Goal: Task Accomplishment & Management: Manage account settings

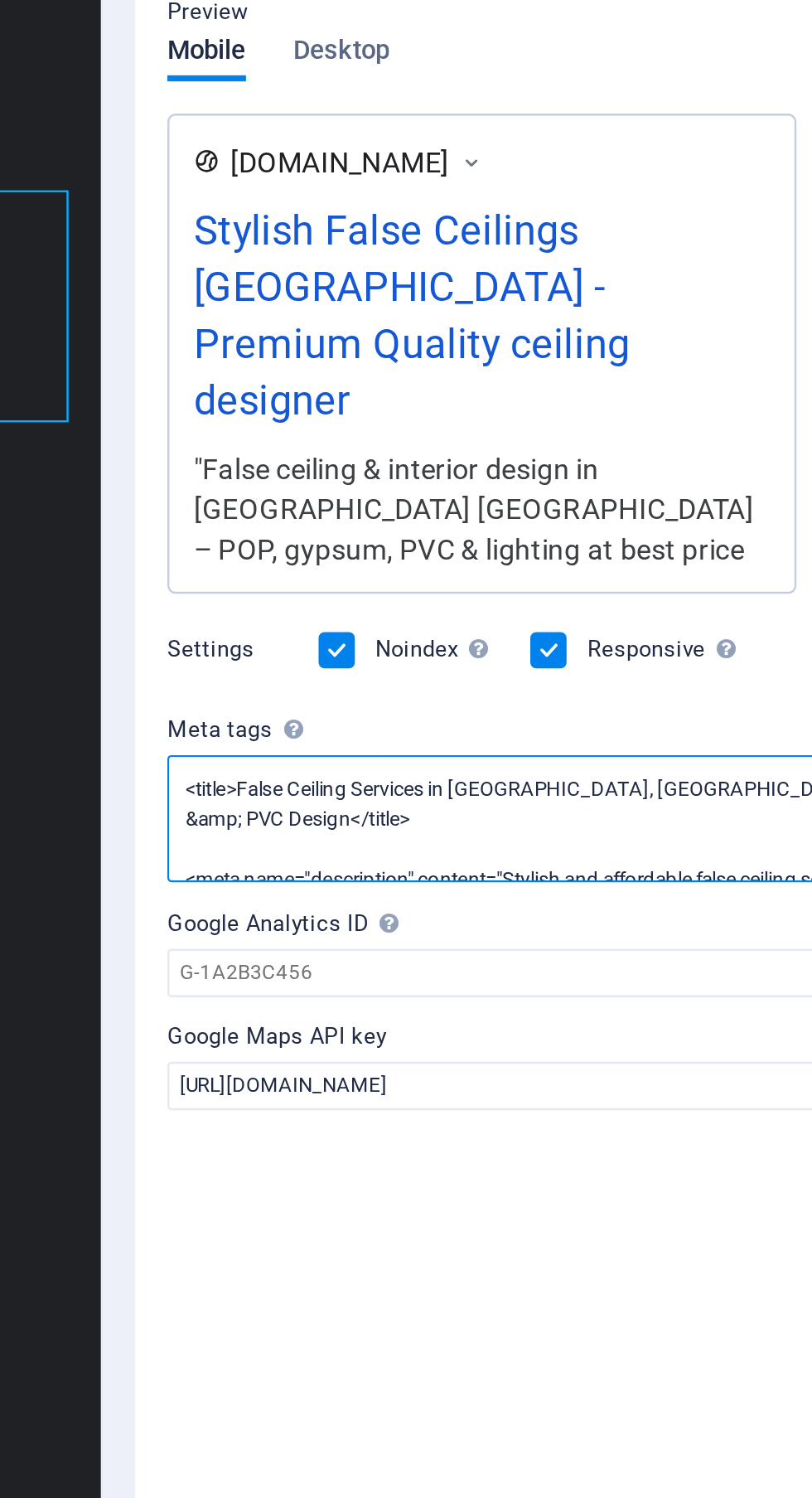
click at [589, 715] on textarea "<title>False Ceiling Services in [GEOGRAPHIC_DATA], [GEOGRAPHIC_DATA] | POP, Gy…" at bounding box center [609, 726] width 352 height 53
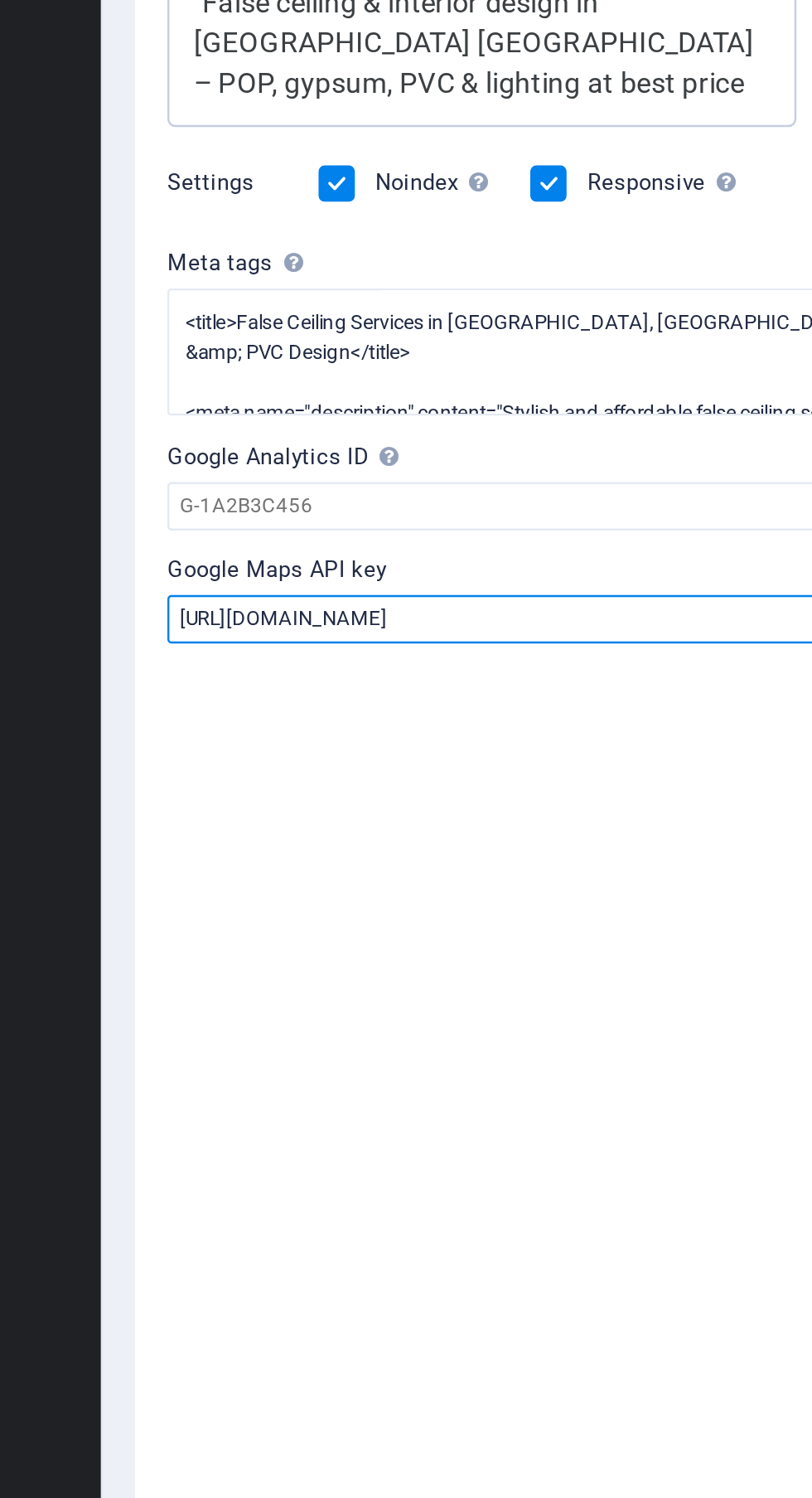
click at [649, 827] on input "[URL][DOMAIN_NAME]" at bounding box center [609, 835] width 352 height 20
type input "h"
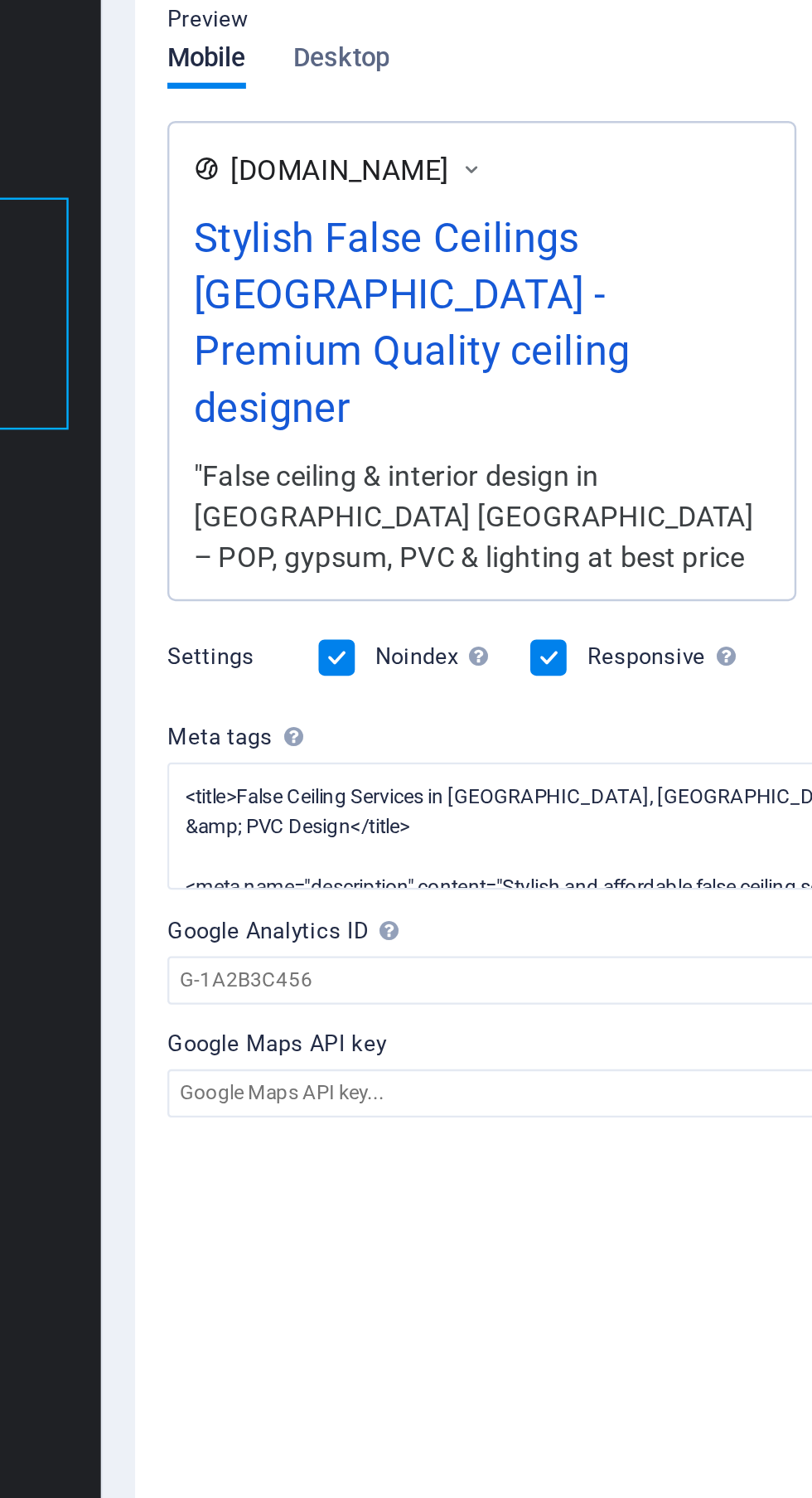
click at [503, 649] on label at bounding box center [503, 656] width 15 height 15
click at [0, 0] on input "Noindex Instruct search engines to exclude this website from search results." at bounding box center [0, 0] width 0 height 0
click at [504, 649] on label at bounding box center [503, 656] width 15 height 15
click at [0, 0] on input "Noindex Instruct search engines to exclude this website from search results." at bounding box center [0, 0] width 0 height 0
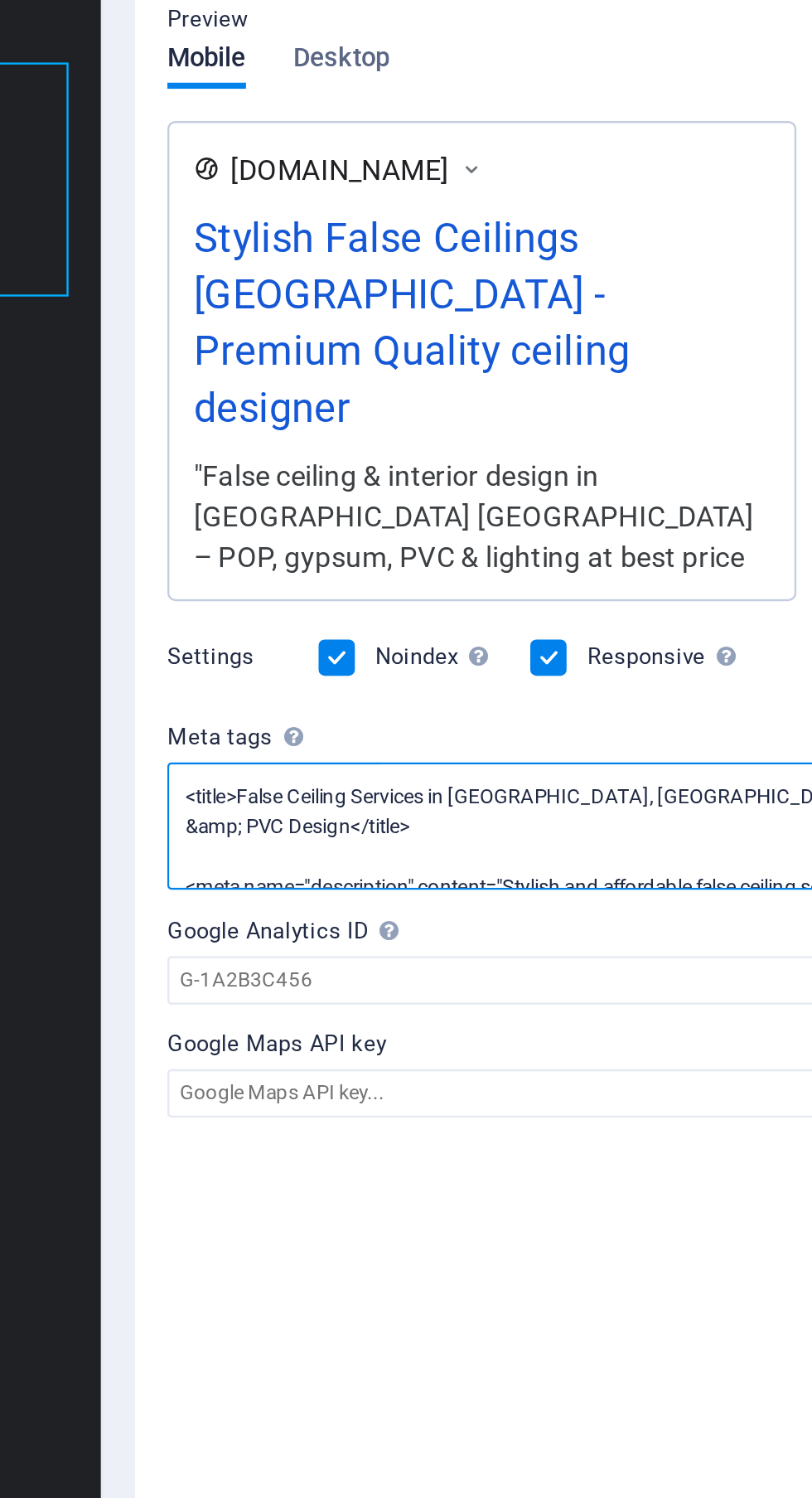
click at [564, 716] on textarea "<title>False Ceiling Services in [GEOGRAPHIC_DATA], [GEOGRAPHIC_DATA] | POP, Gy…" at bounding box center [609, 726] width 352 height 53
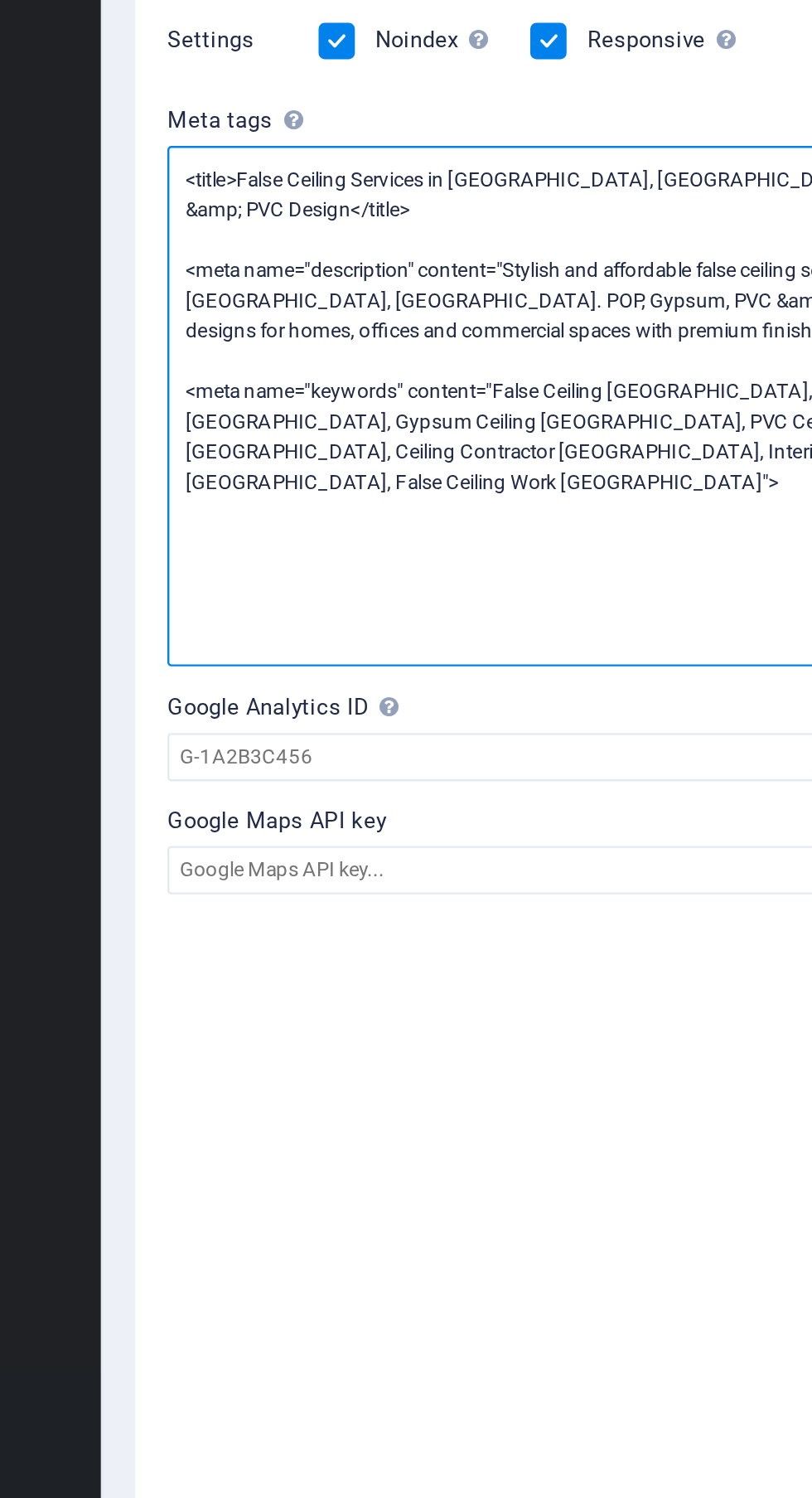
click at [516, 868] on textarea "<title>False Ceiling Services in [GEOGRAPHIC_DATA], [GEOGRAPHIC_DATA] | POP, Gy…" at bounding box center [609, 807] width 352 height 214
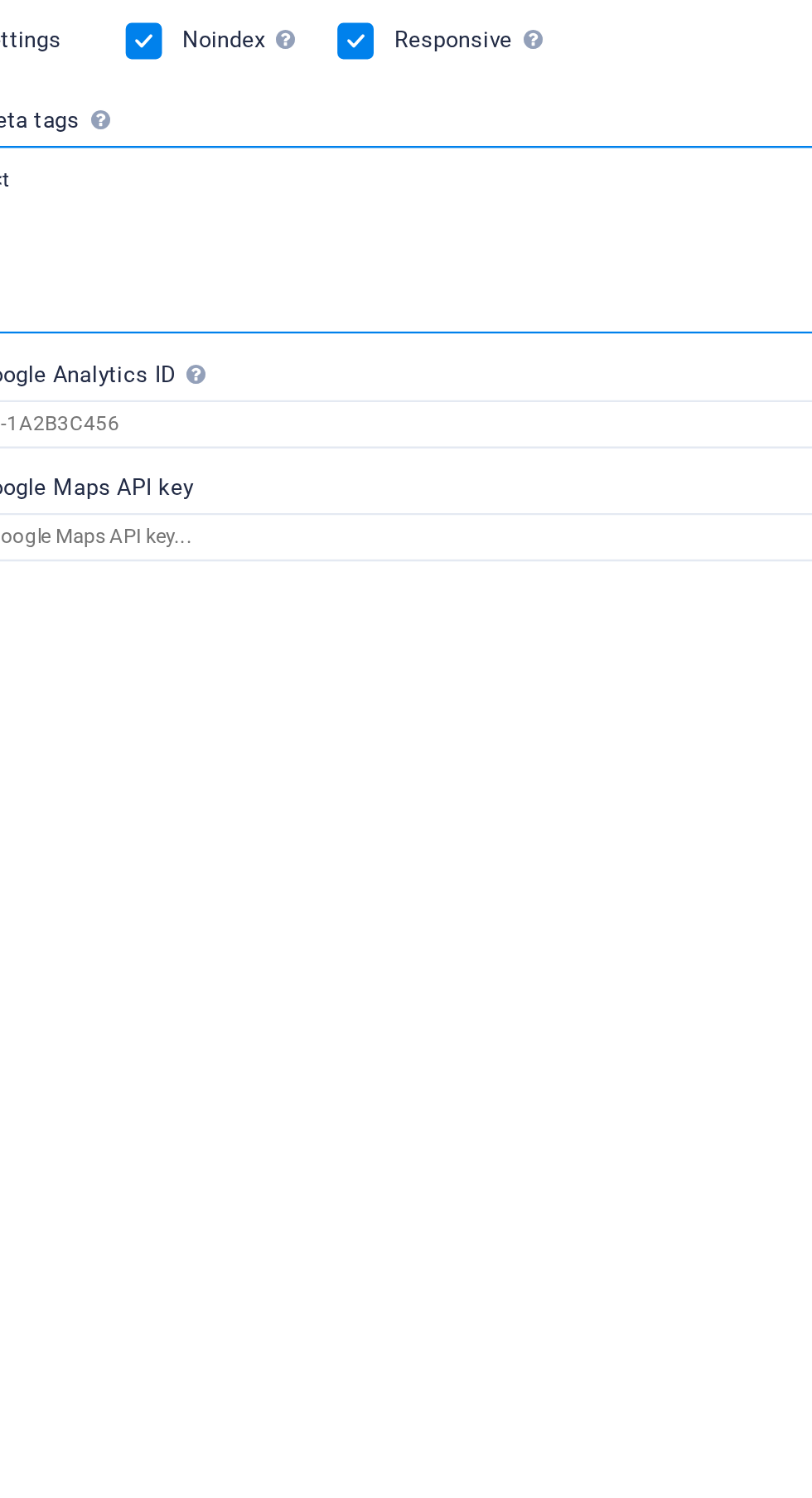
type textarea "<"
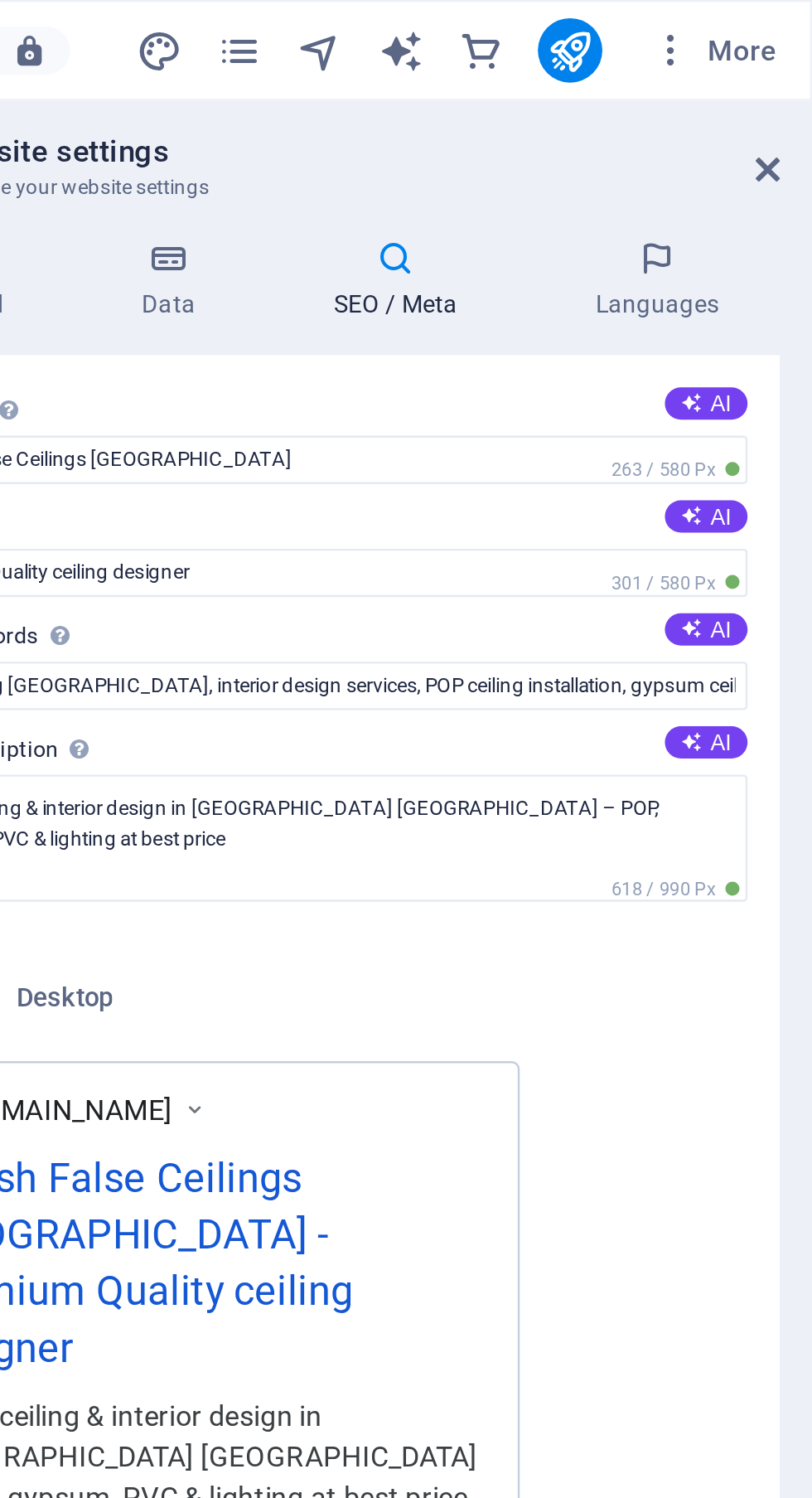
scroll to position [0, 0]
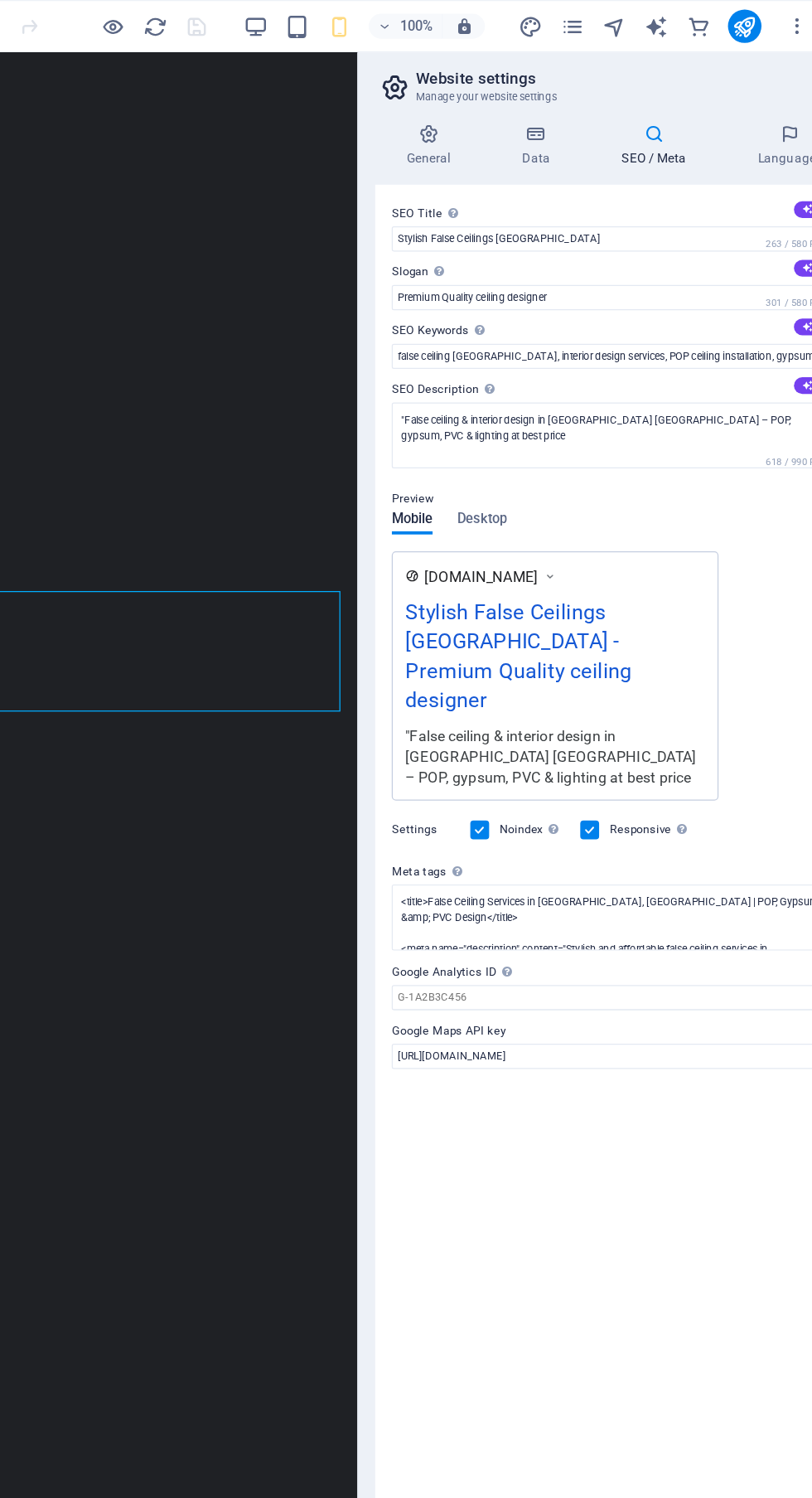
click at [577, 21] on icon "pages" at bounding box center [576, 21] width 19 height 19
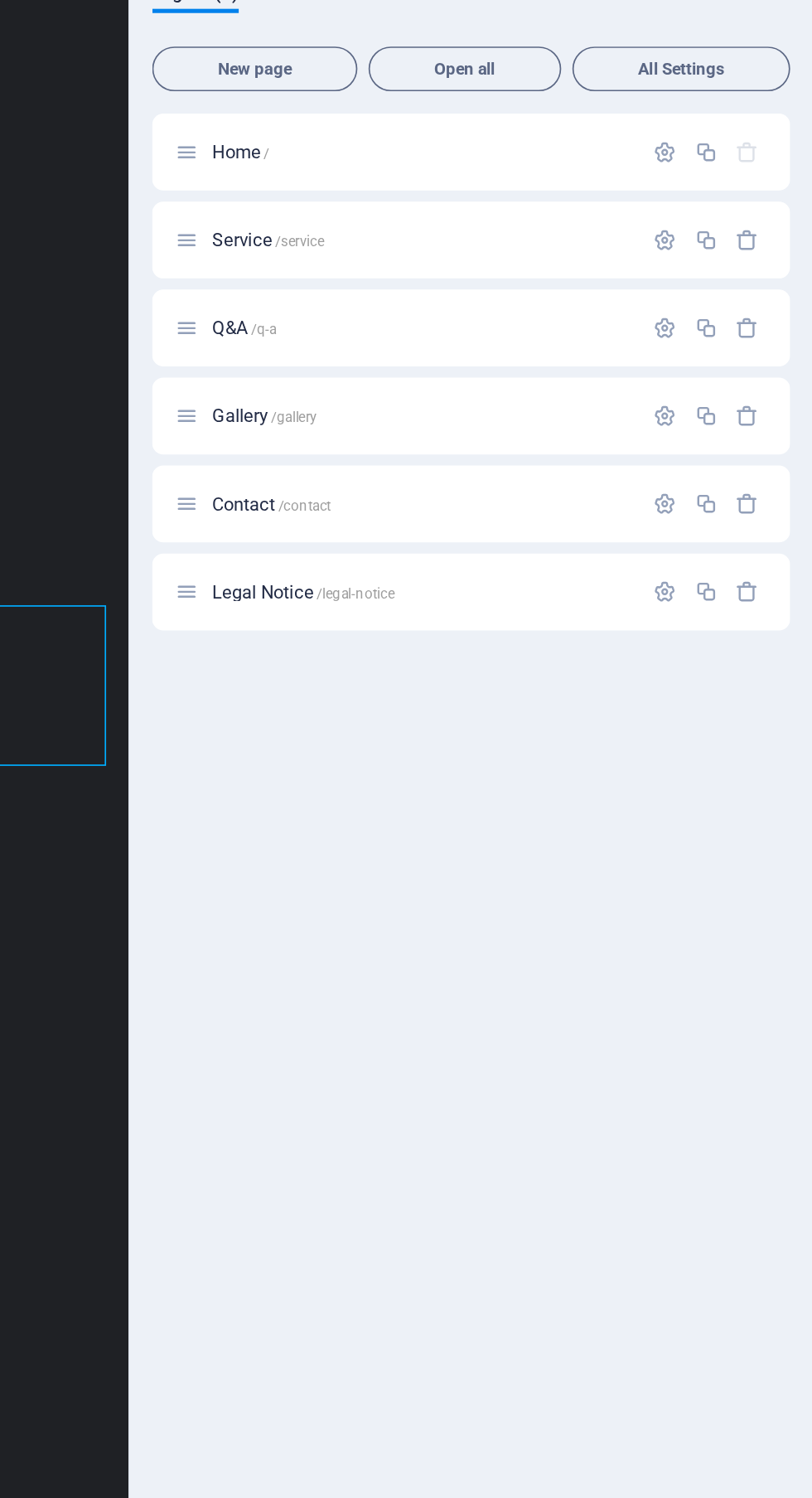
click at [727, 198] on icon "button" at bounding box center [725, 199] width 14 height 14
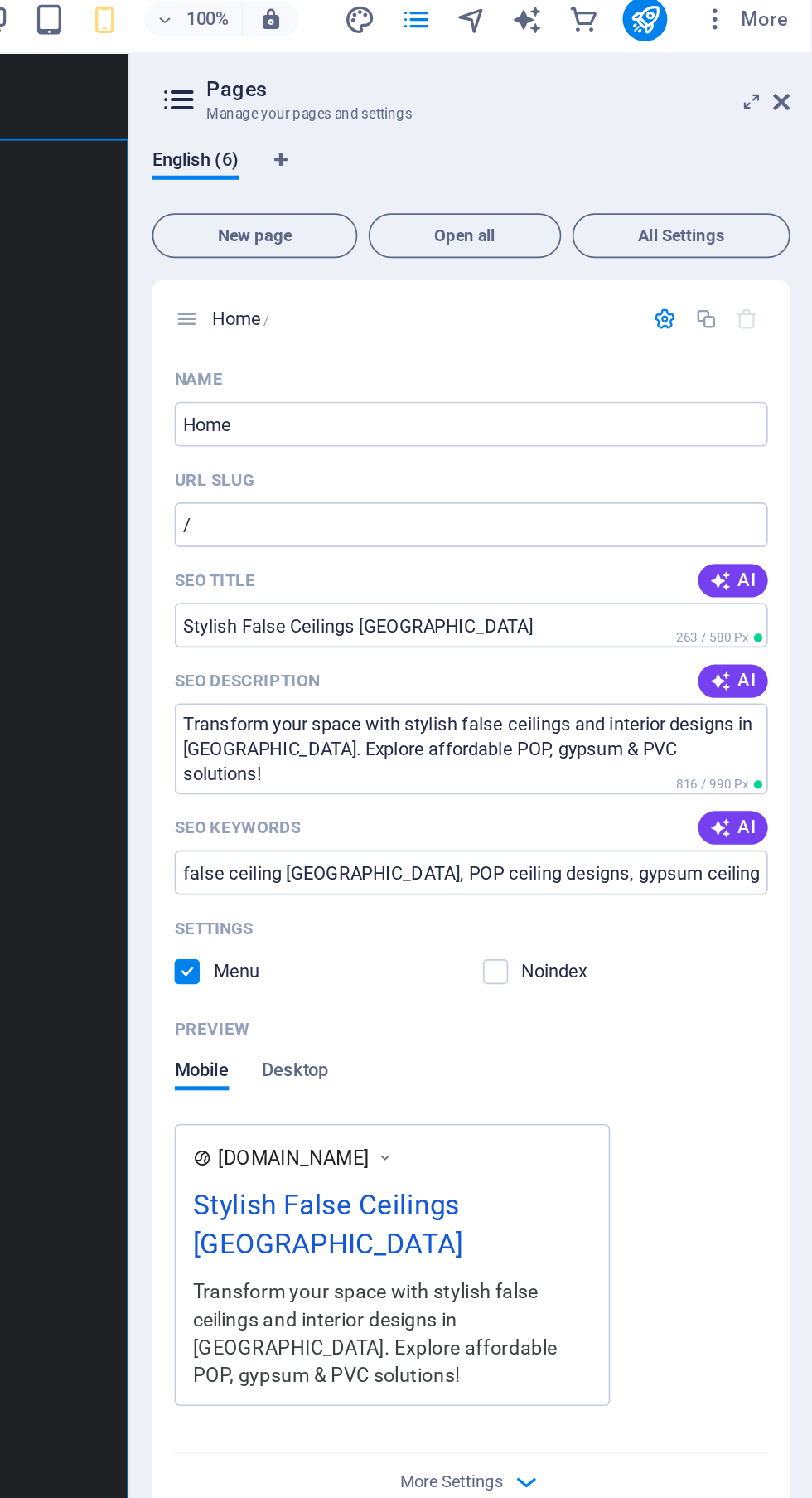
click at [627, 315] on input "/" at bounding box center [609, 321] width 352 height 27
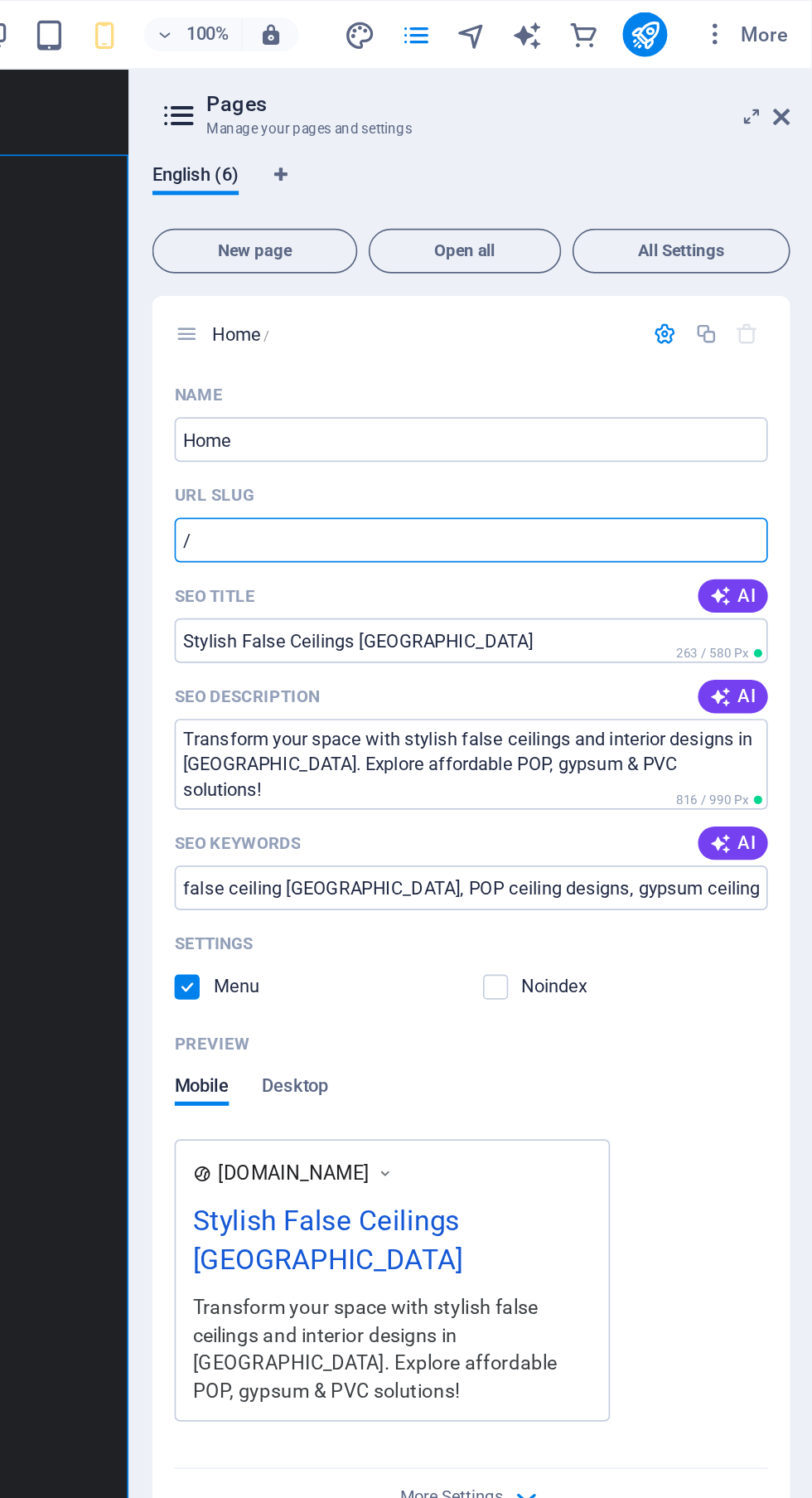
select select "English"
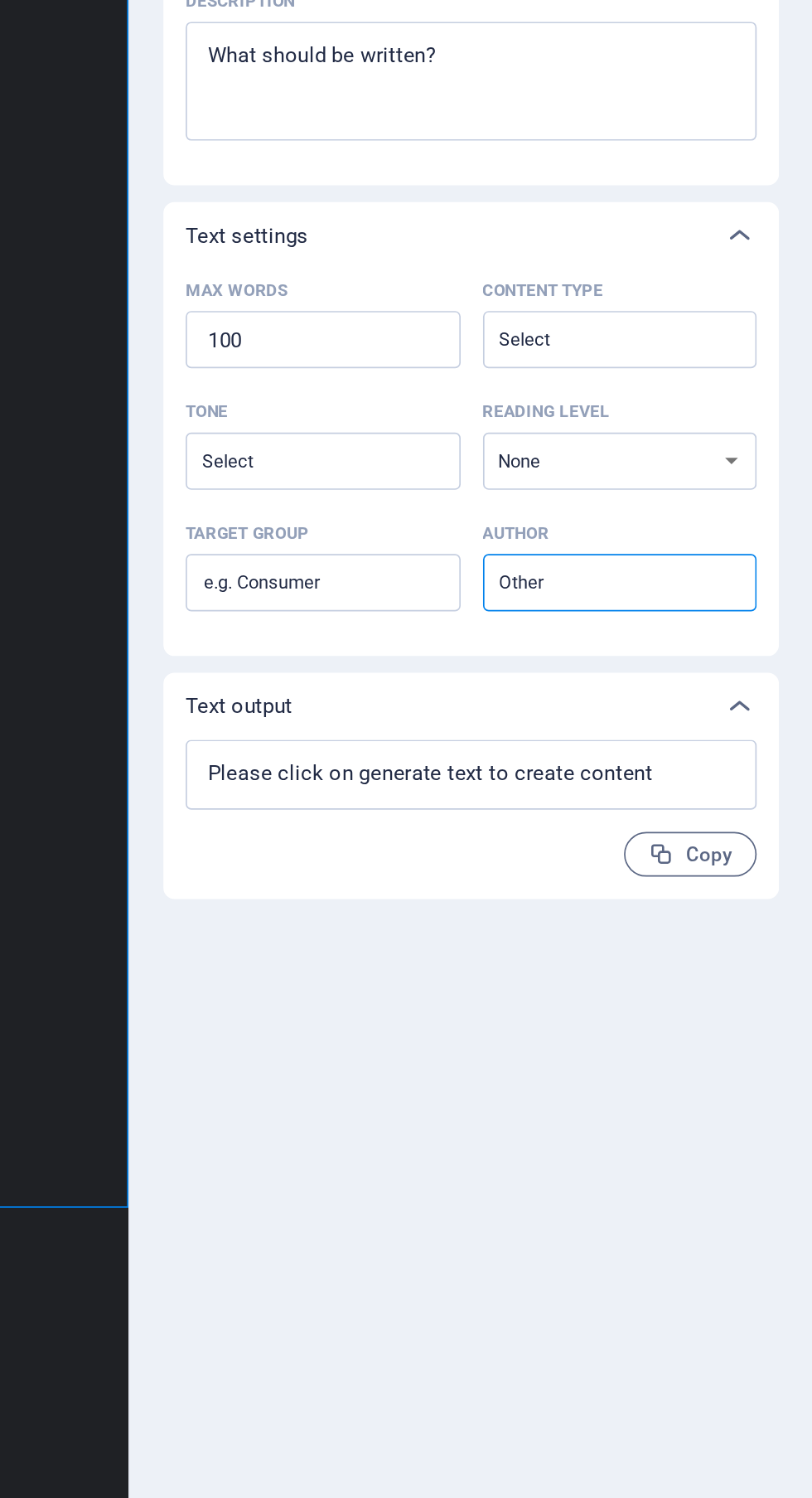
type textarea "x"
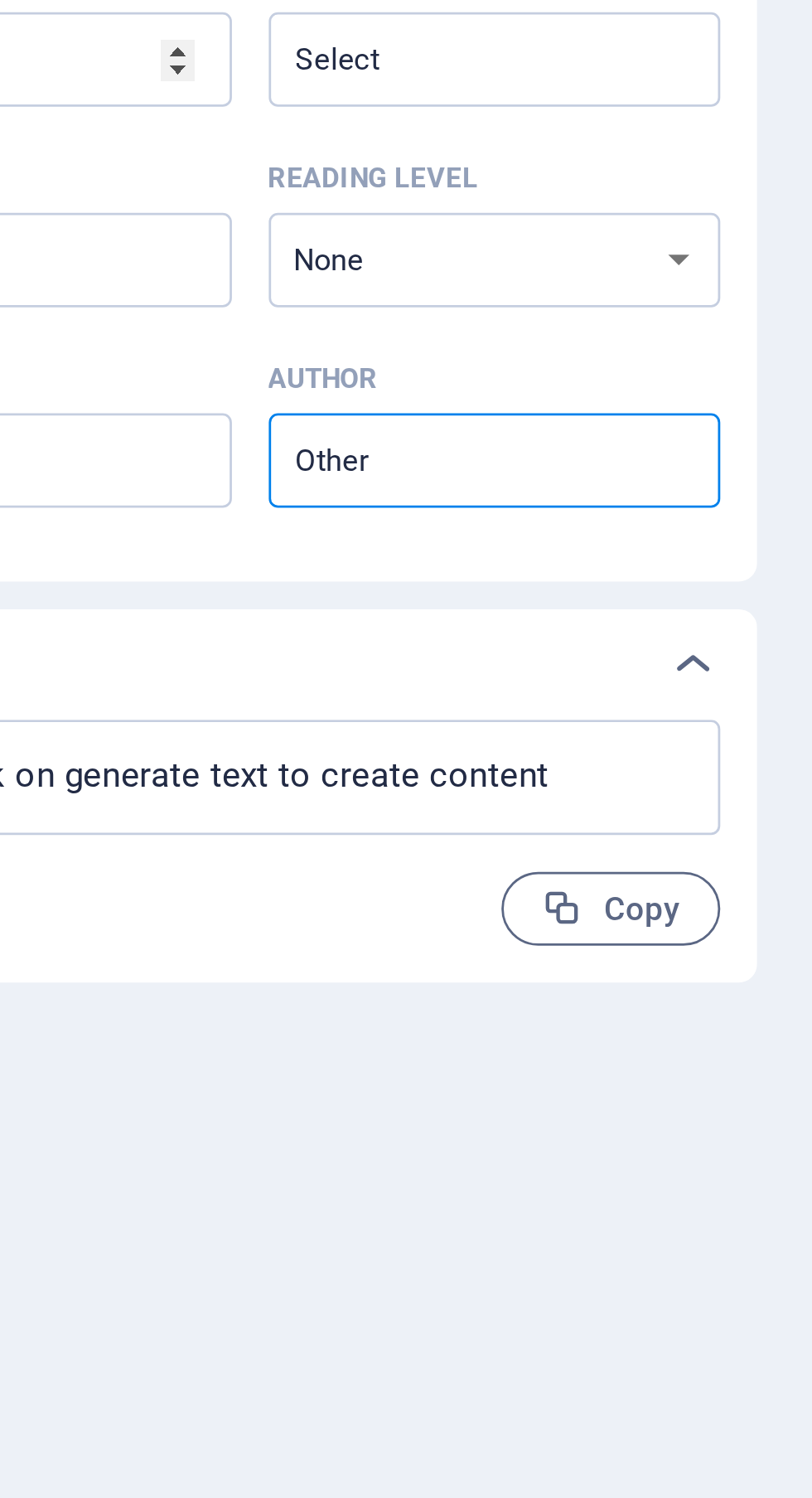
type textarea "x"
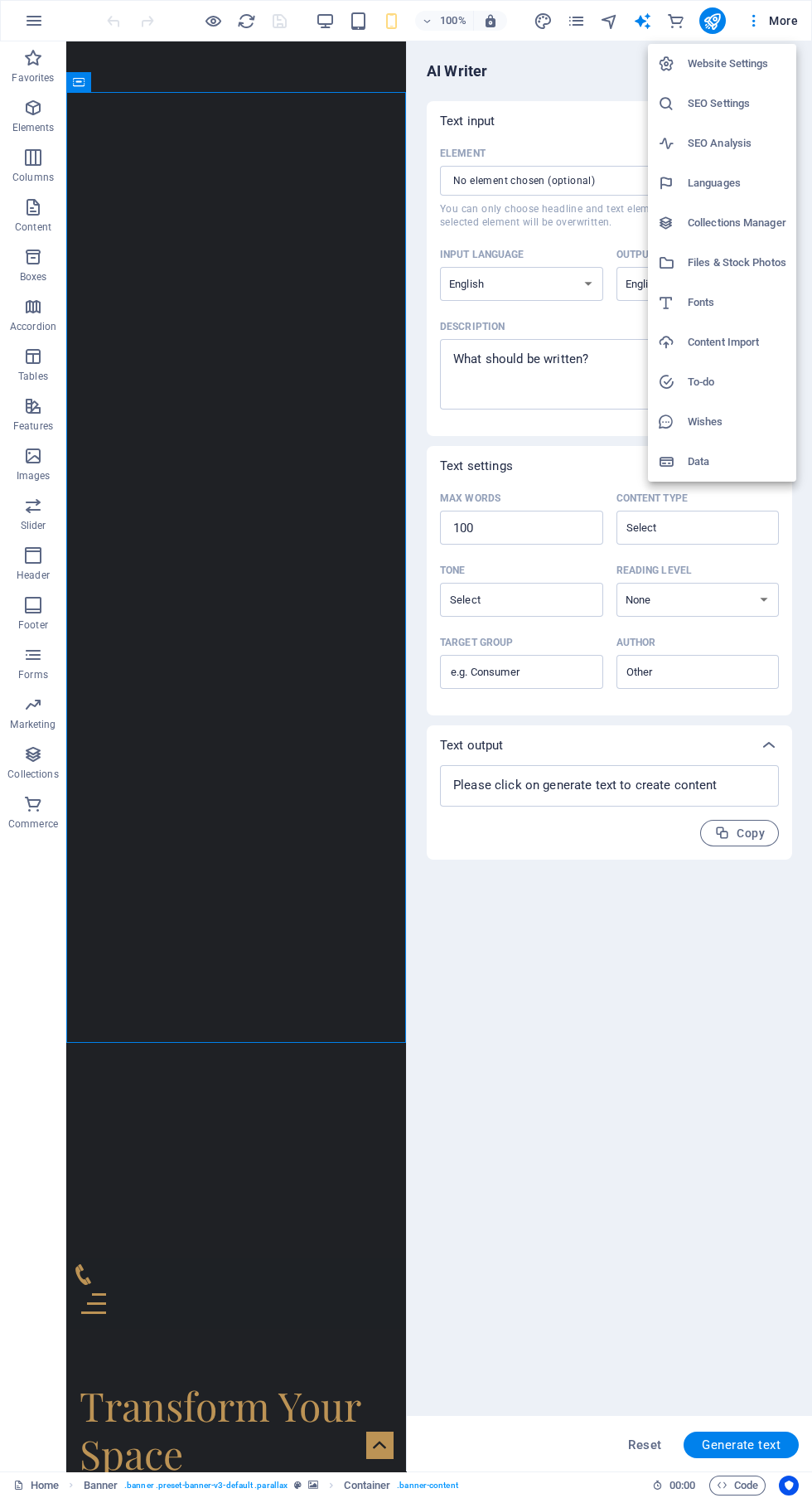
type textarea "x"
click at [770, 101] on h6 "SEO Settings" at bounding box center [737, 103] width 99 height 20
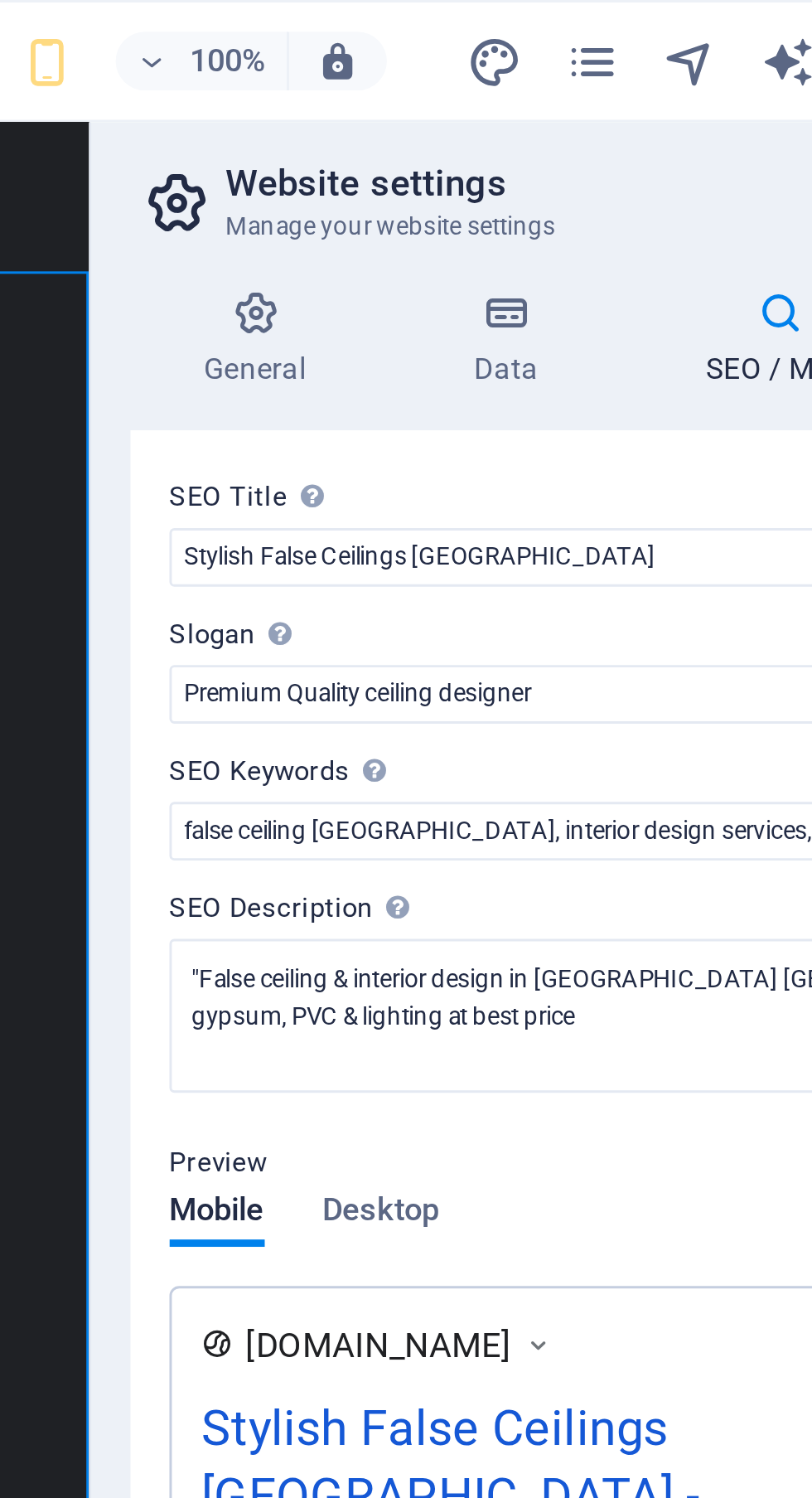
click at [579, 15] on icon "pages" at bounding box center [576, 21] width 19 height 19
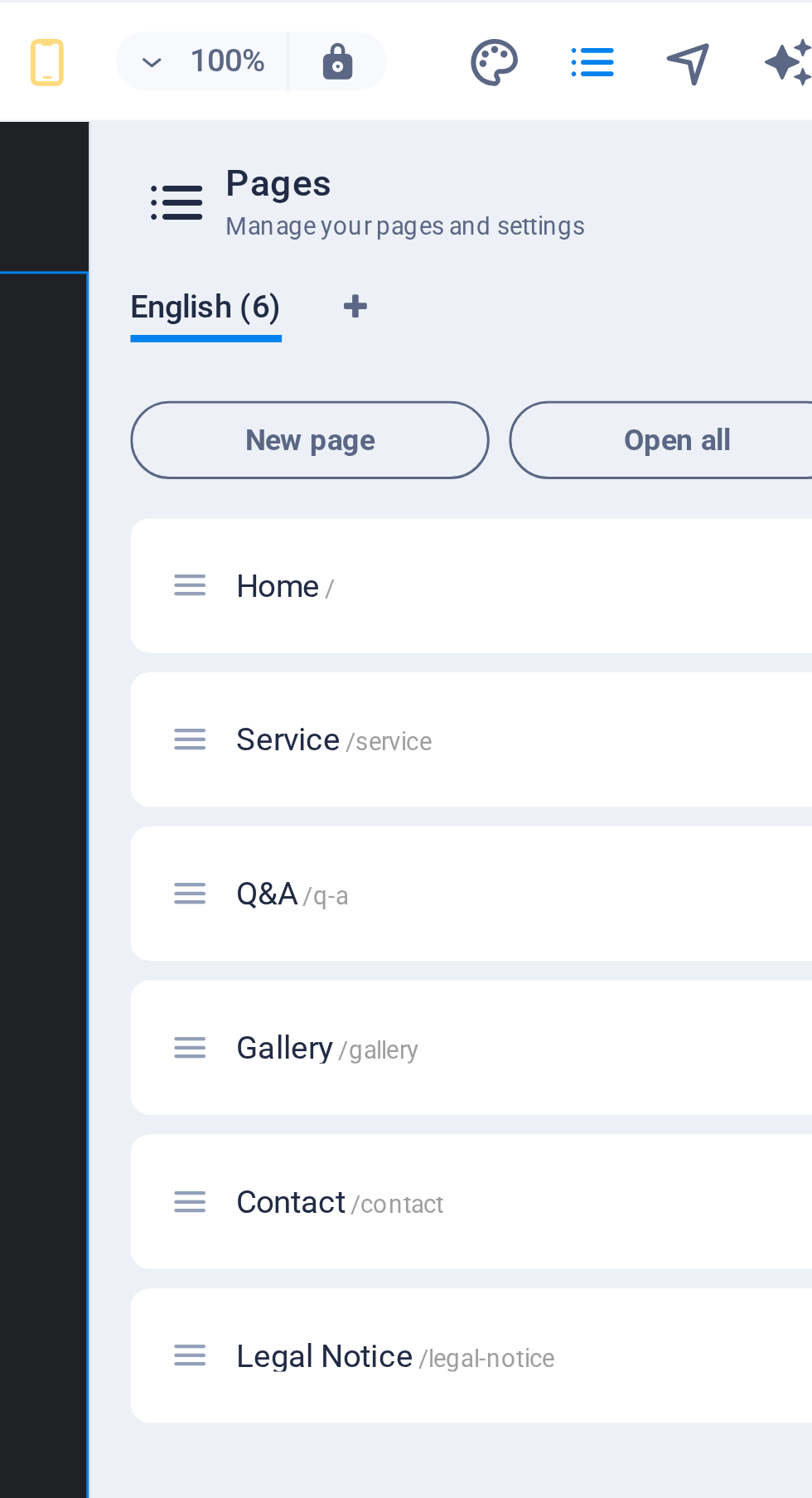
click at [542, 251] on p "Service /service" at bounding box center [579, 251] width 249 height 11
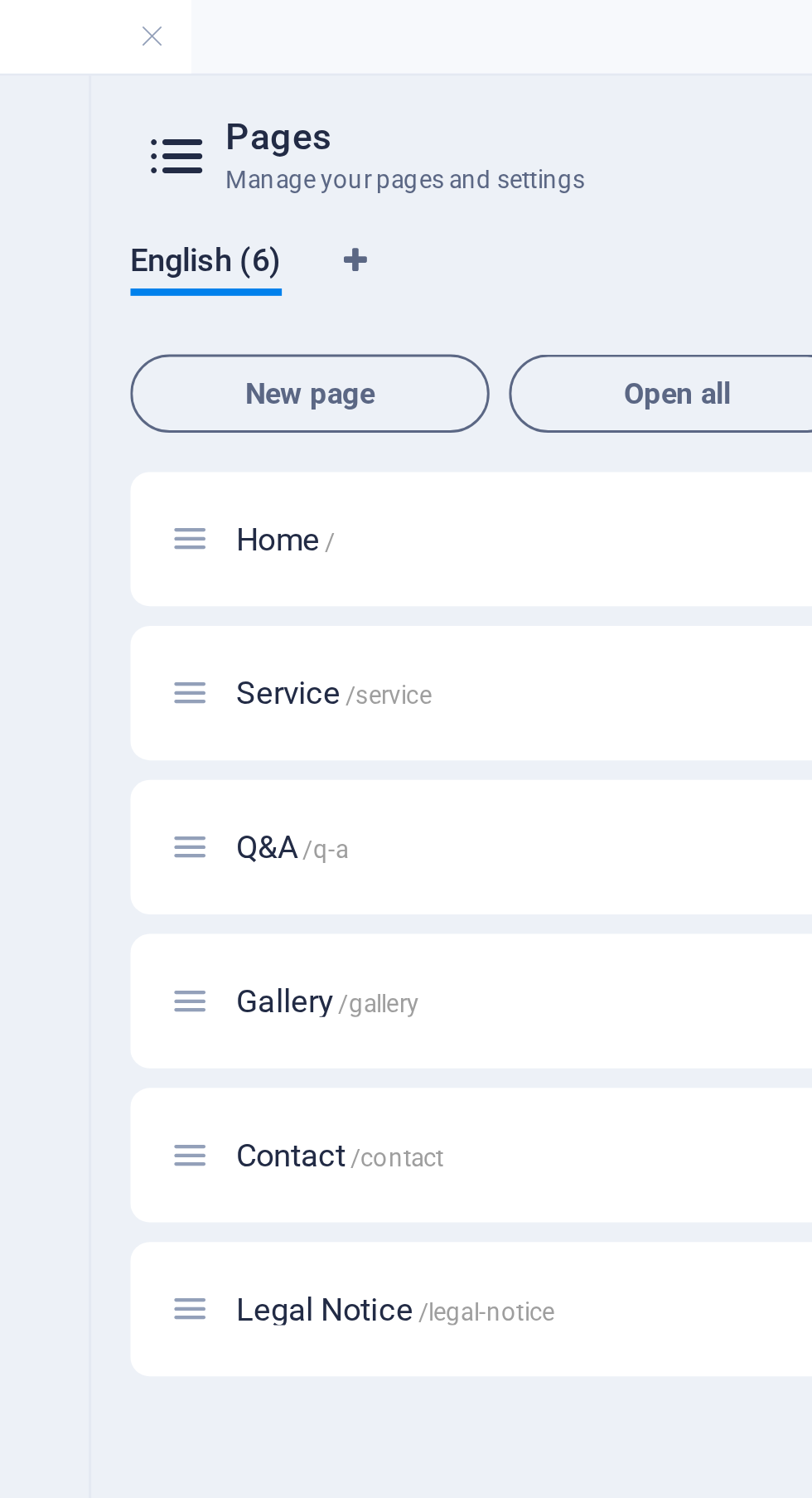
click at [577, 235] on p "Service /service" at bounding box center [579, 235] width 249 height 11
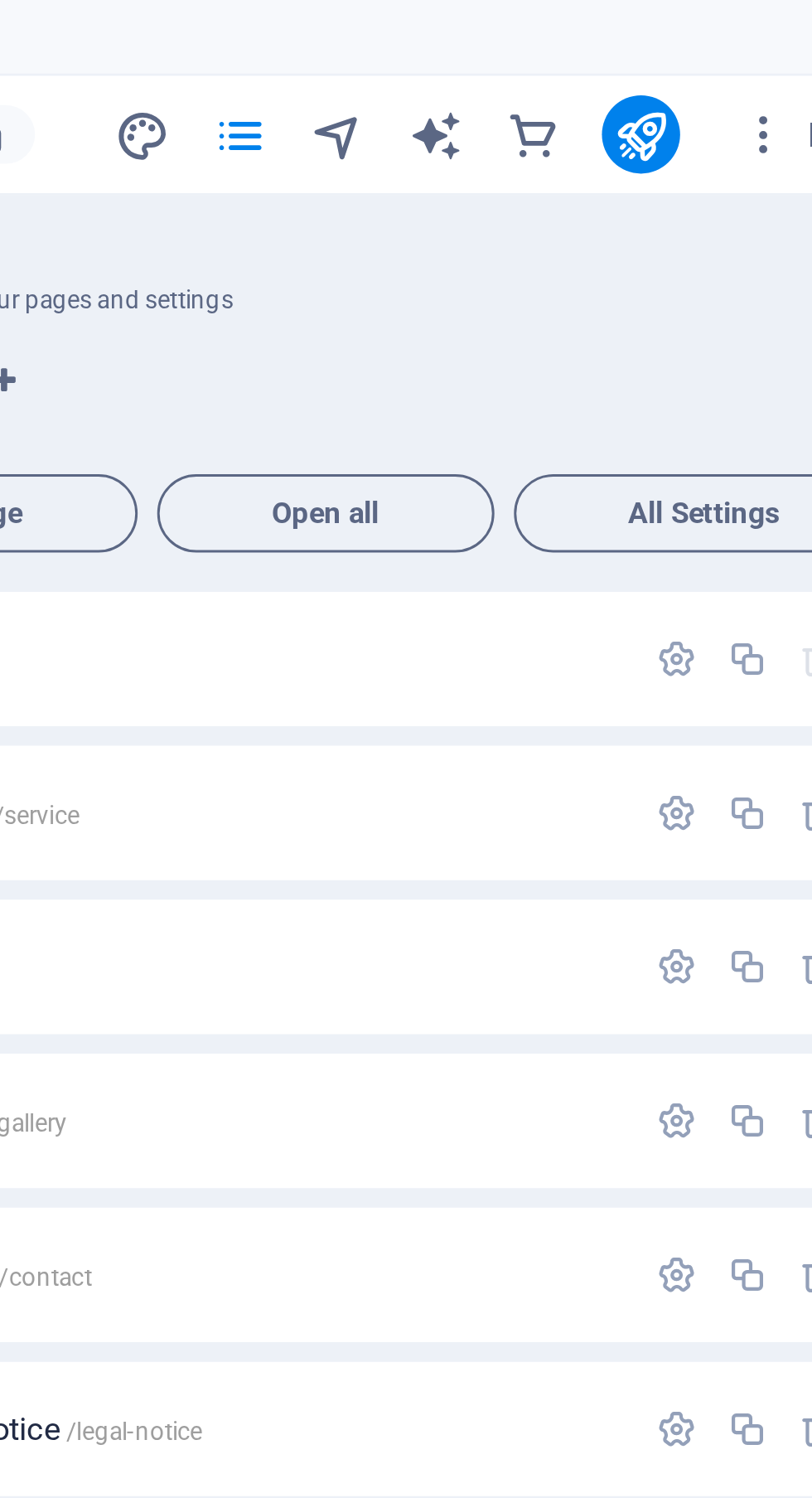
click at [727, 275] on icon "button" at bounding box center [725, 276] width 14 height 14
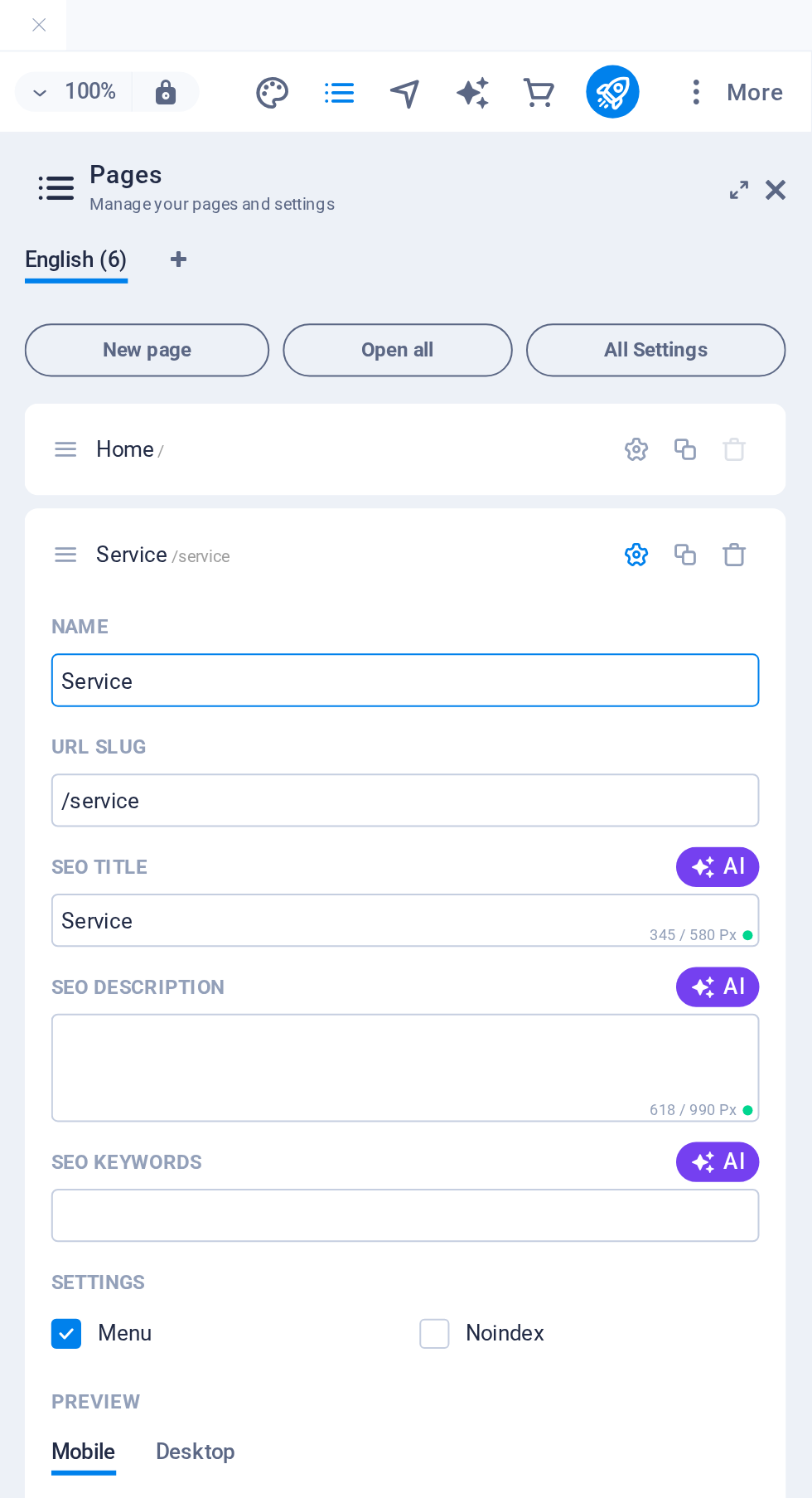
click at [795, 93] on icon at bounding box center [793, 95] width 10 height 13
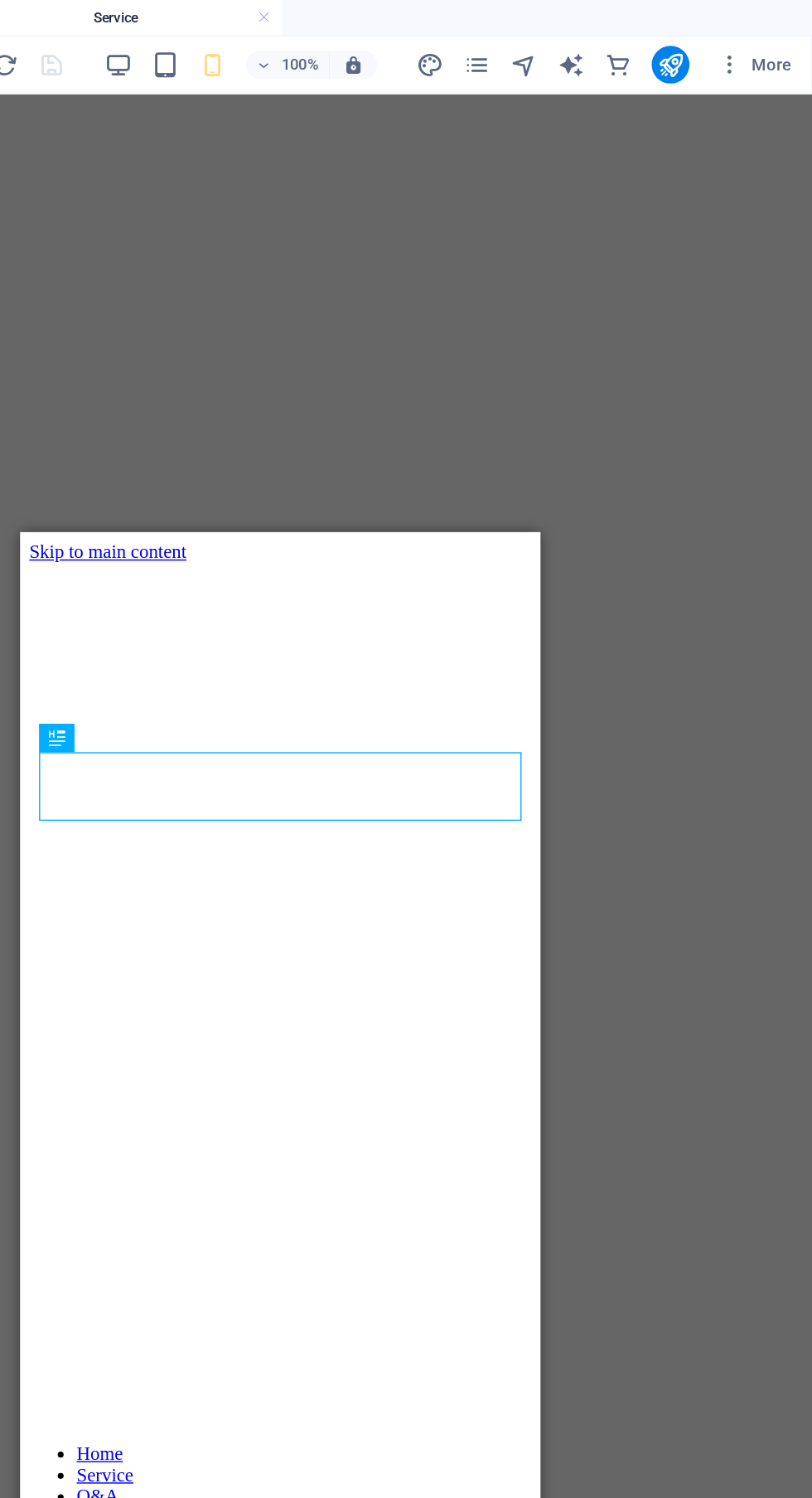
click at [582, 45] on icon "pages" at bounding box center [576, 45] width 19 height 19
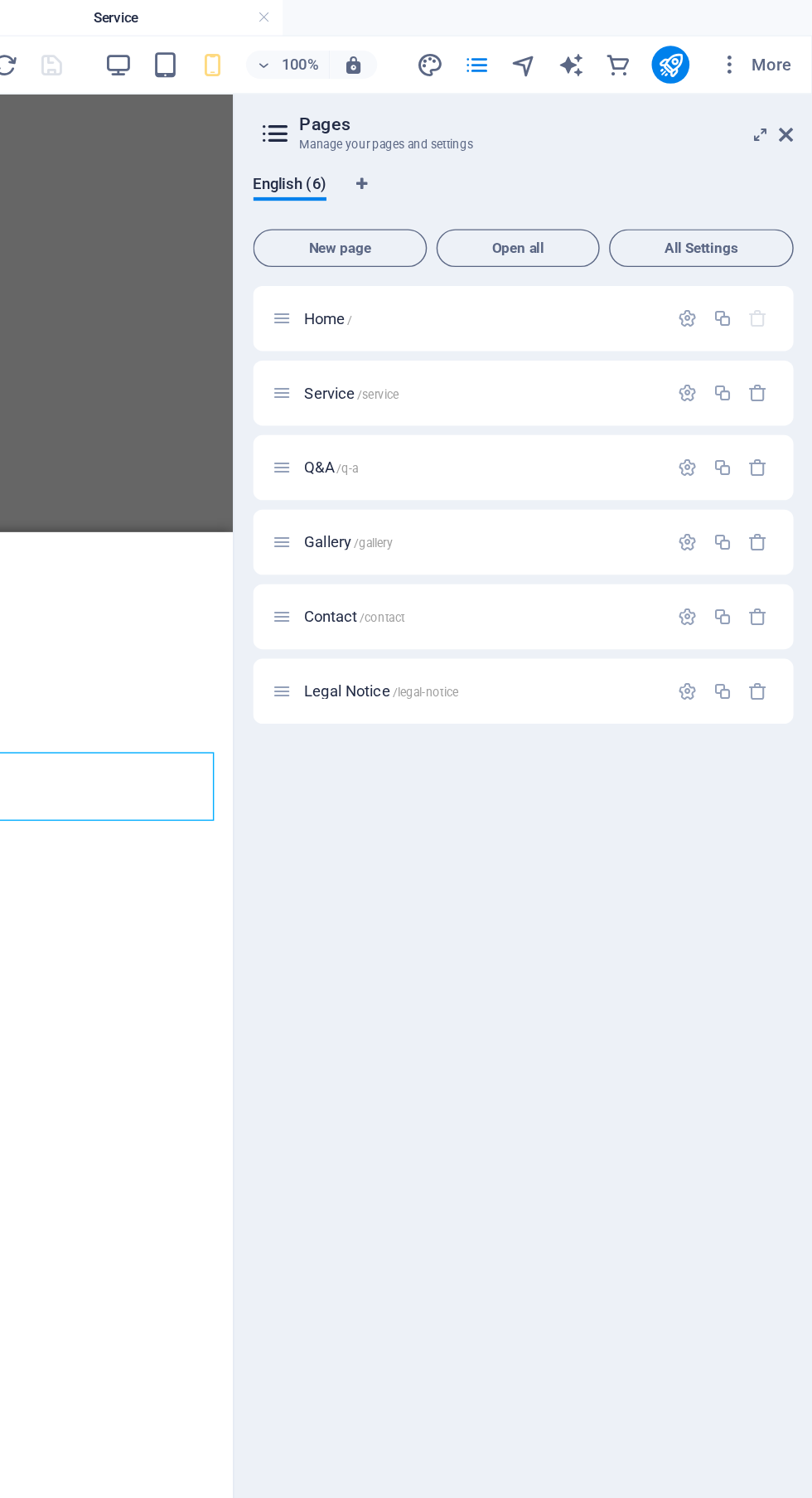
click at [647, 224] on p "Home /" at bounding box center [579, 224] width 249 height 11
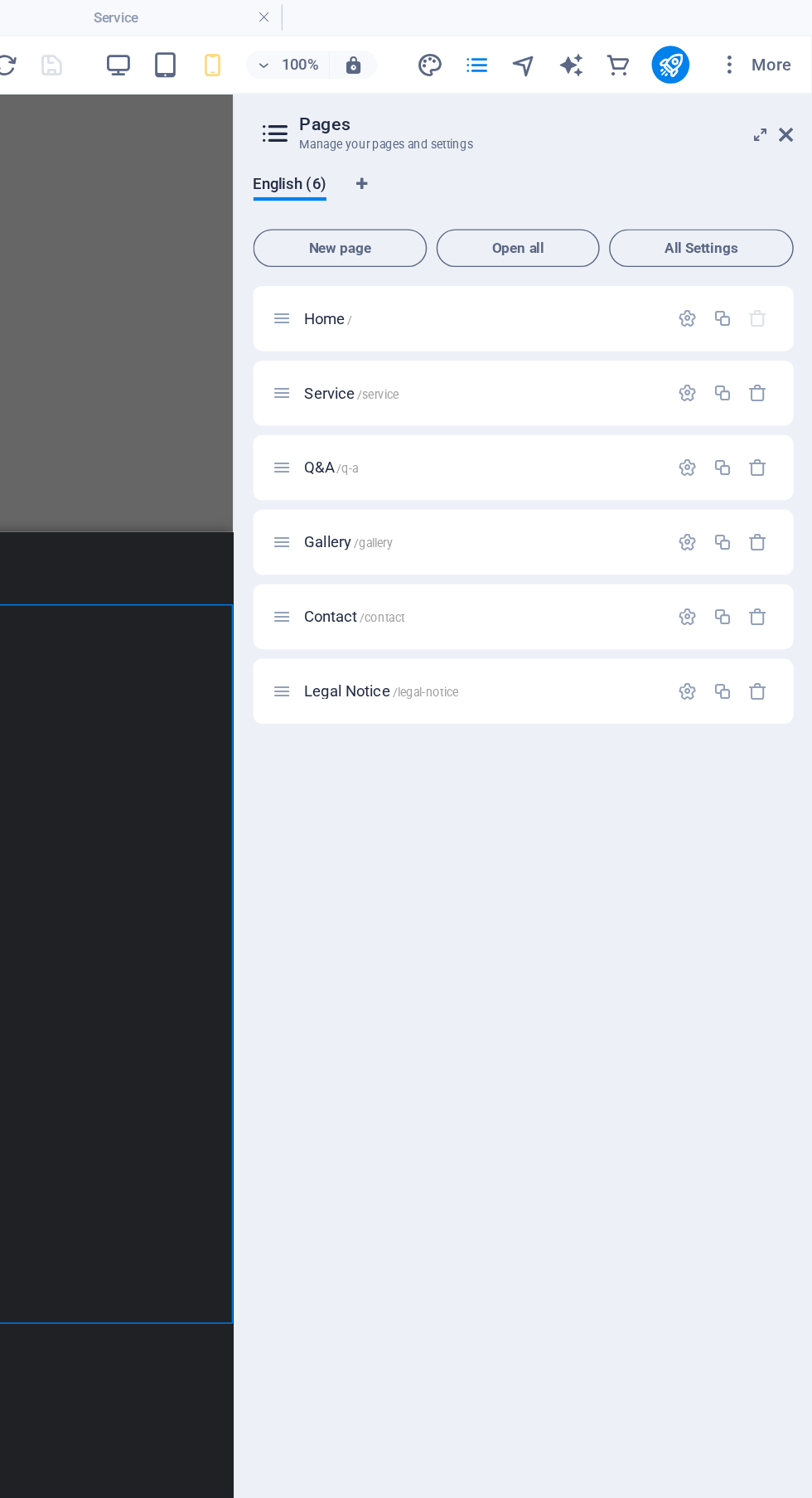
click at [719, 222] on icon "button" at bounding box center [725, 224] width 14 height 14
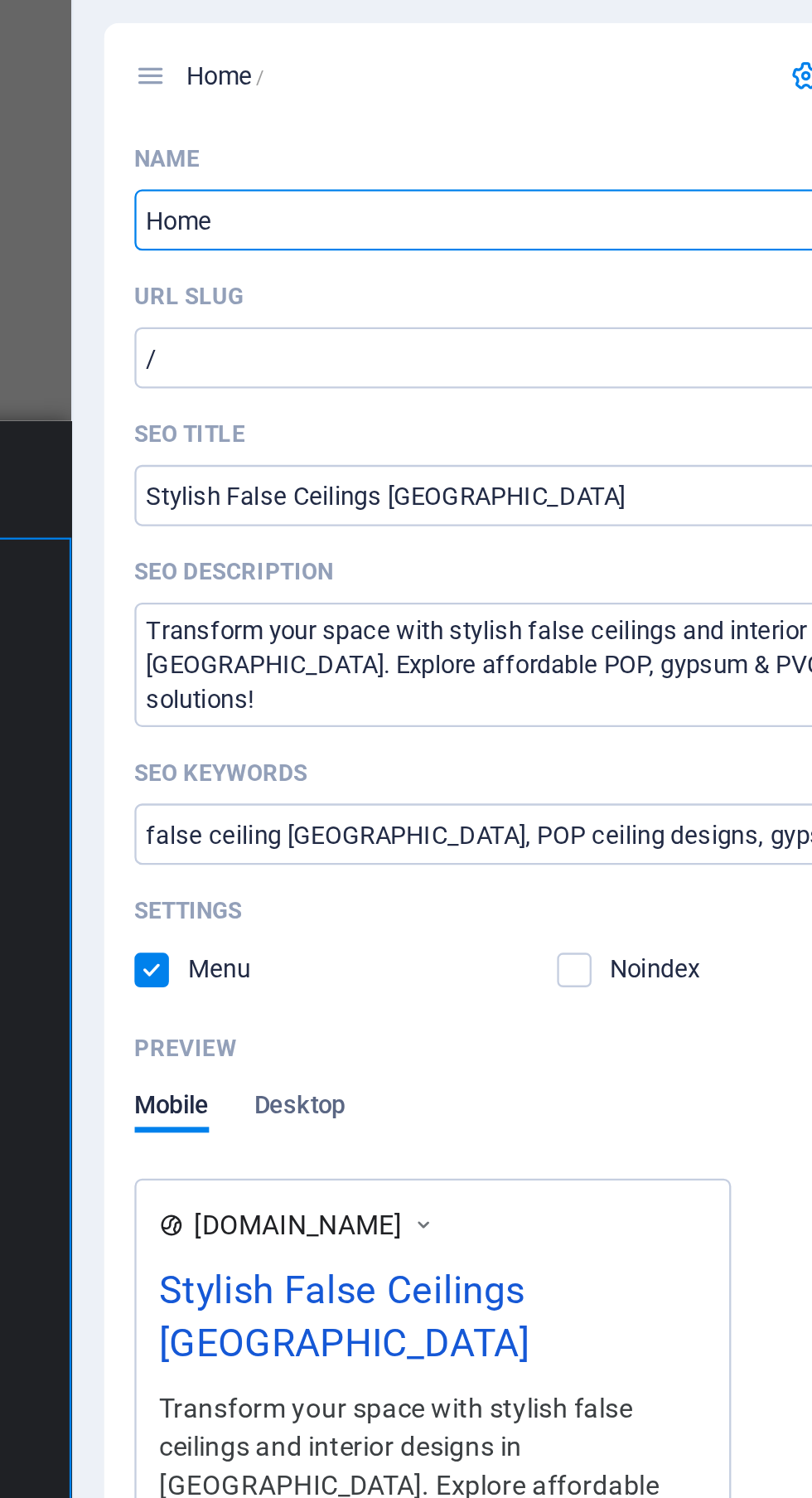
click at [638, 348] on input "/" at bounding box center [609, 346] width 352 height 27
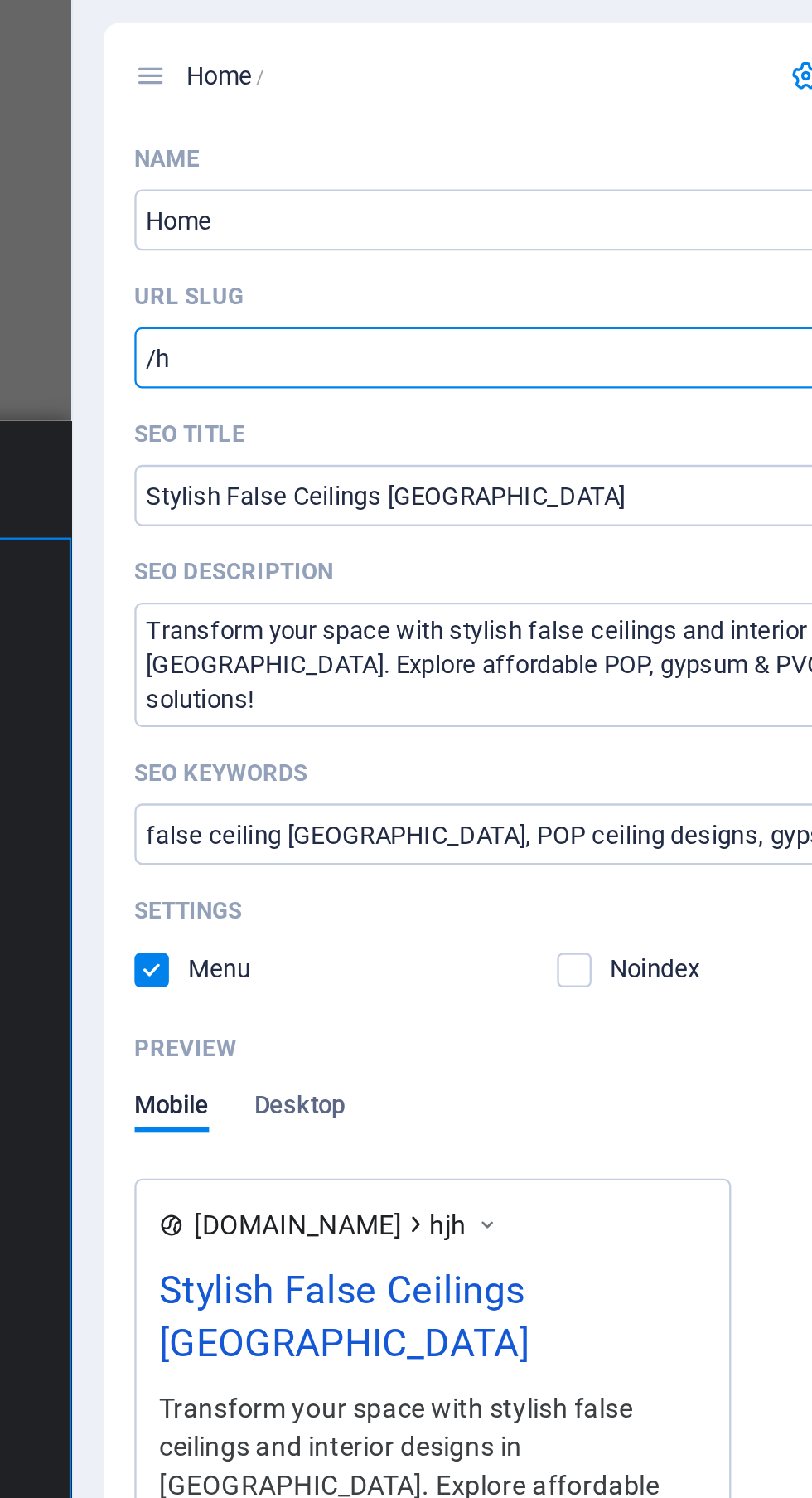
type input "/"
paste input "text"
type input "/"
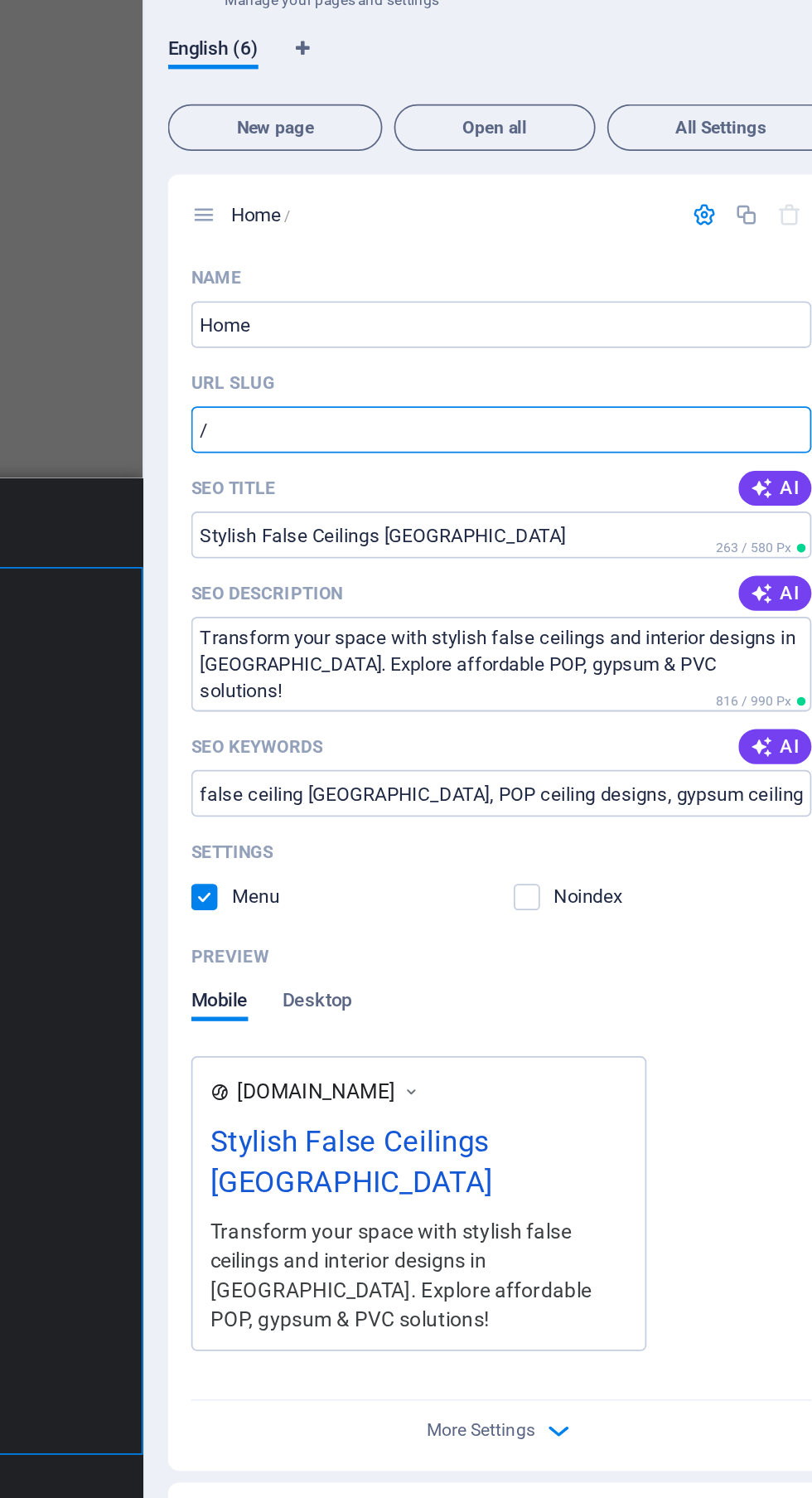
click at [774, 378] on span "AI" at bounding box center [766, 379] width 29 height 13
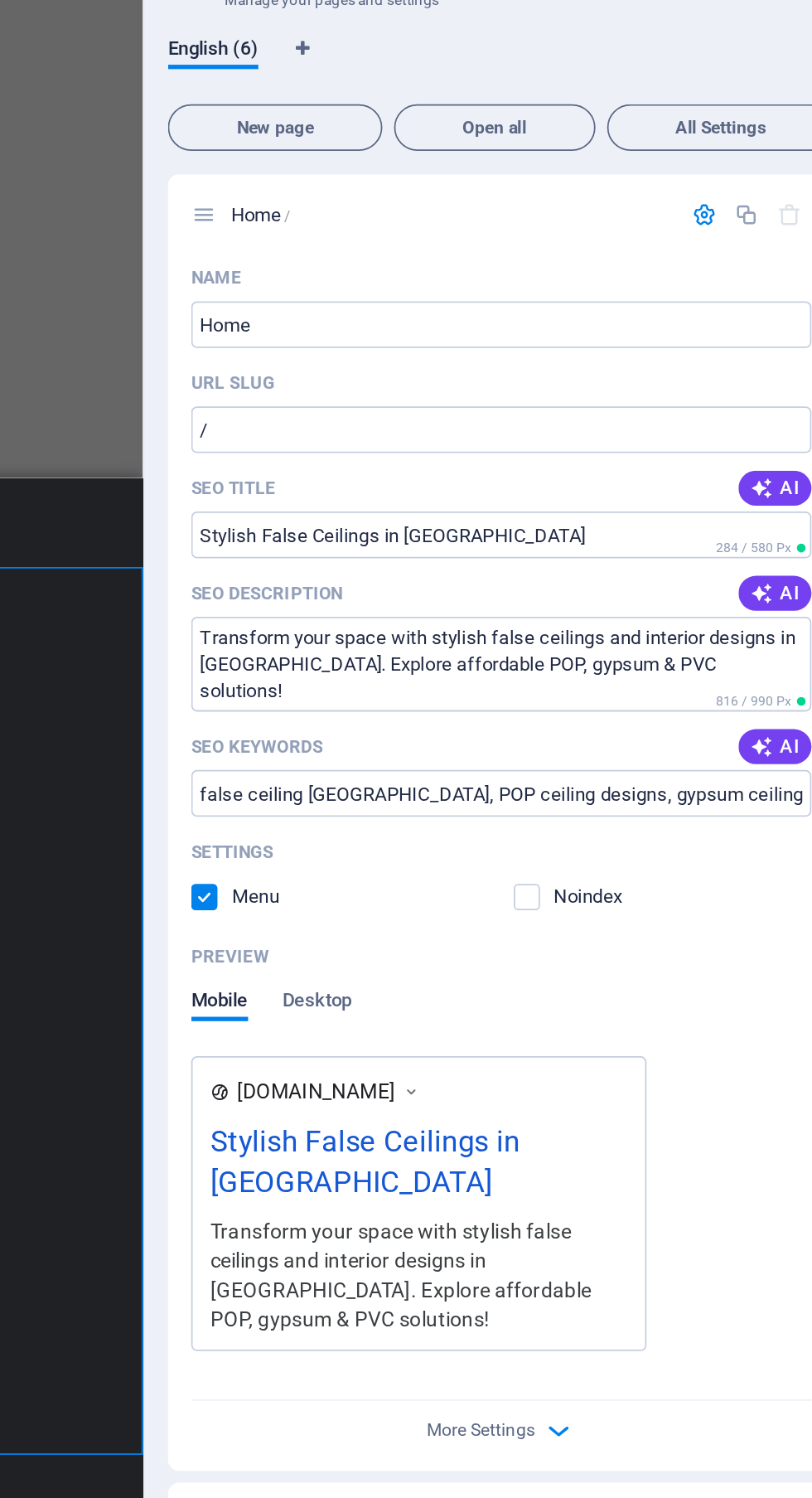
type input "Stylish False Ceilings in [GEOGRAPHIC_DATA]"
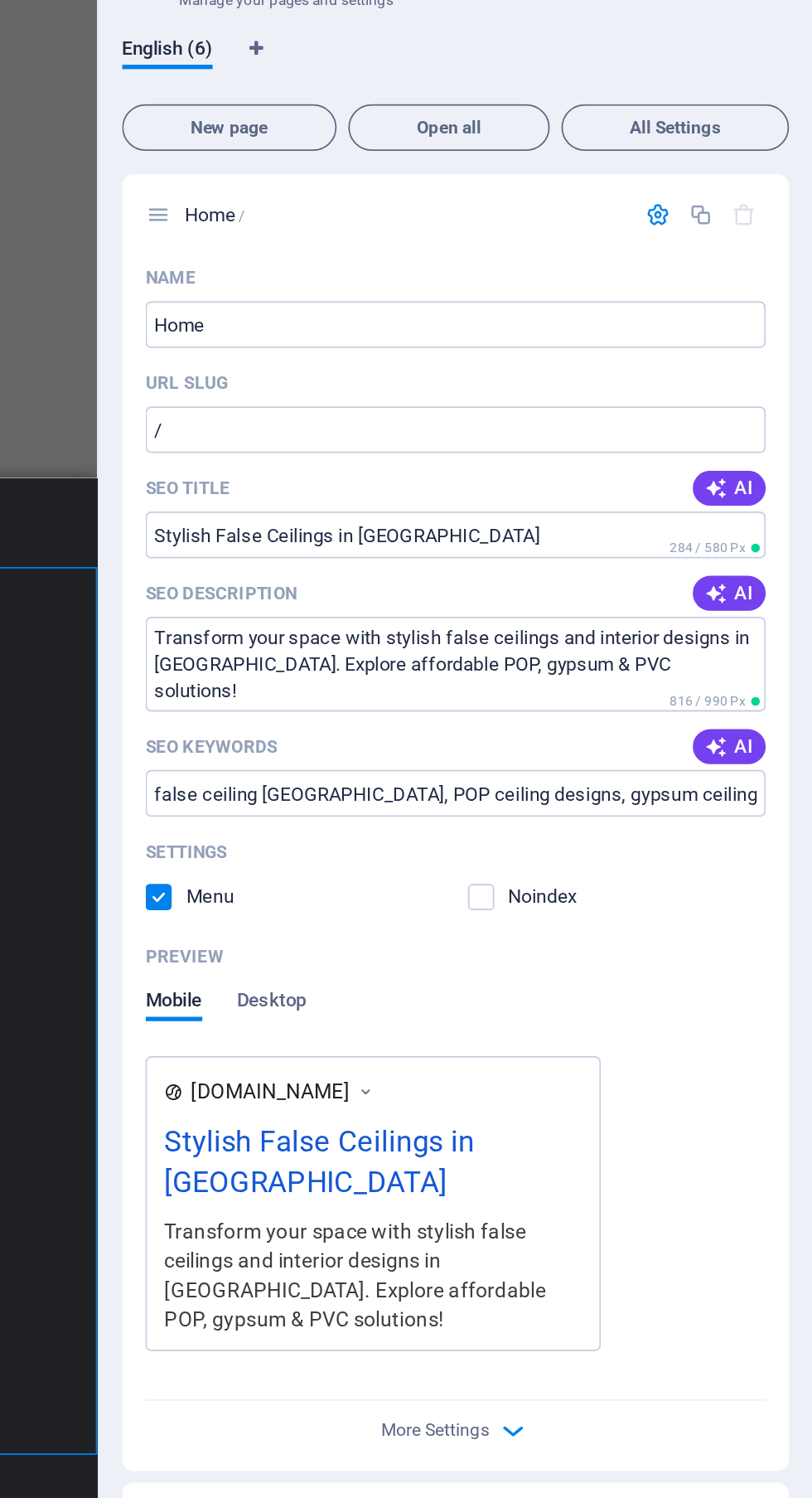
click at [623, 618] on label at bounding box center [624, 611] width 15 height 15
click at [0, 0] on input "checkbox" at bounding box center [0, 0] width 0 height 0
click at [623, 618] on label at bounding box center [624, 611] width 15 height 15
click at [0, 0] on input "checkbox" at bounding box center [0, 0] width 0 height 0
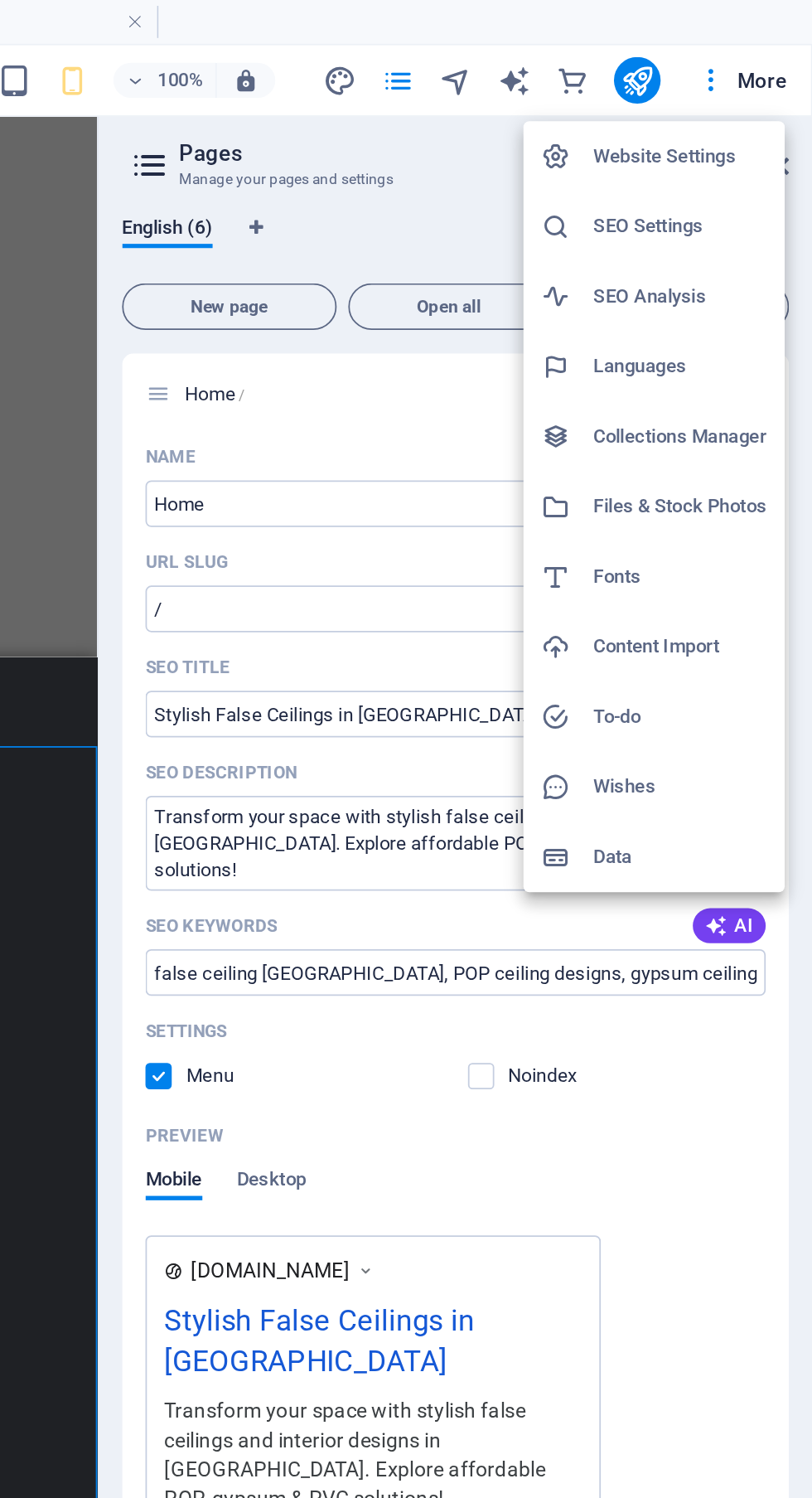
click at [744, 136] on h6 "SEO Settings" at bounding box center [737, 128] width 99 height 20
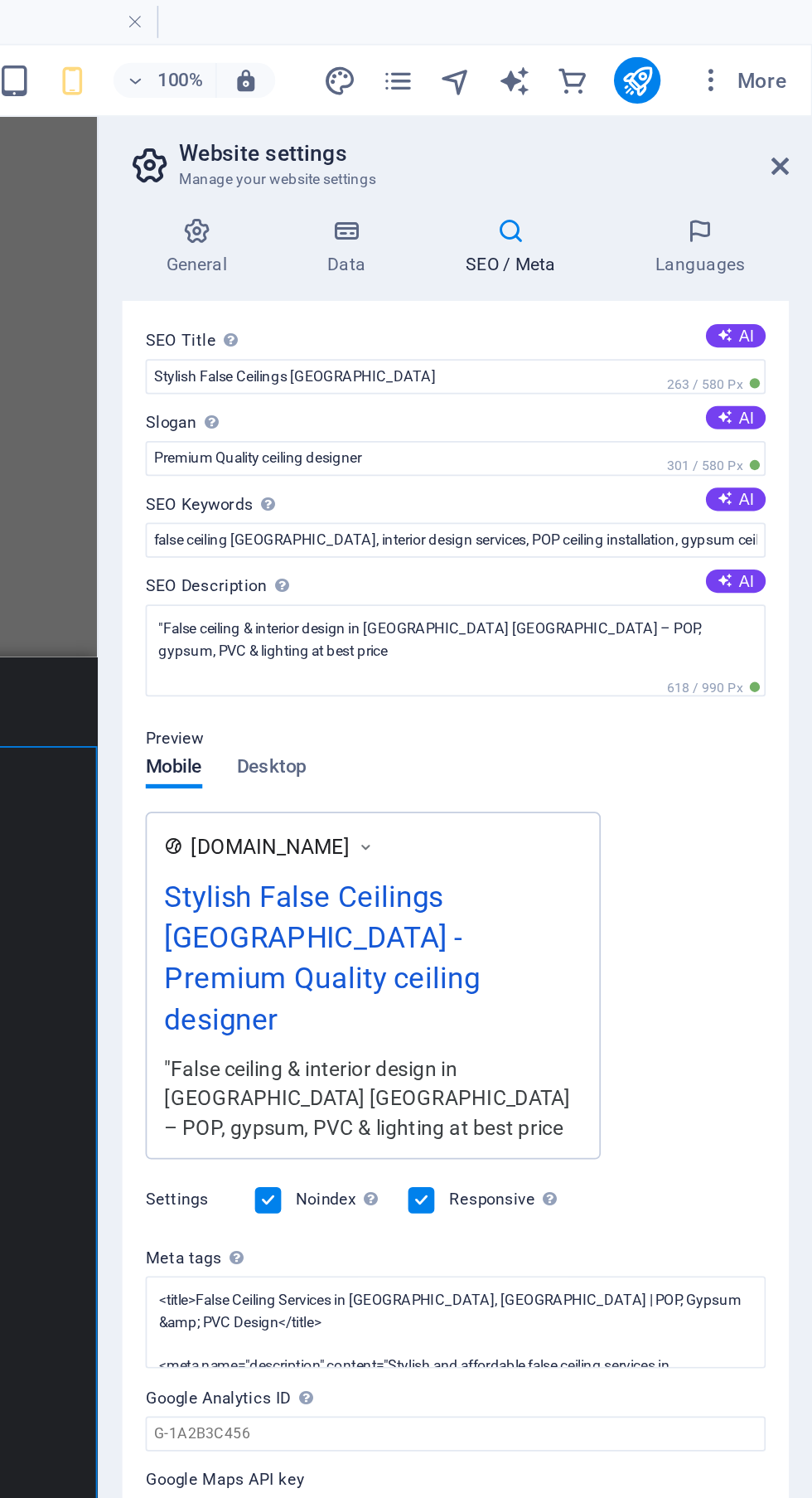
click at [500, 674] on label at bounding box center [503, 681] width 15 height 15
click at [0, 0] on input "Noindex Instruct search engines to exclude this website from search results." at bounding box center [0, 0] width 0 height 0
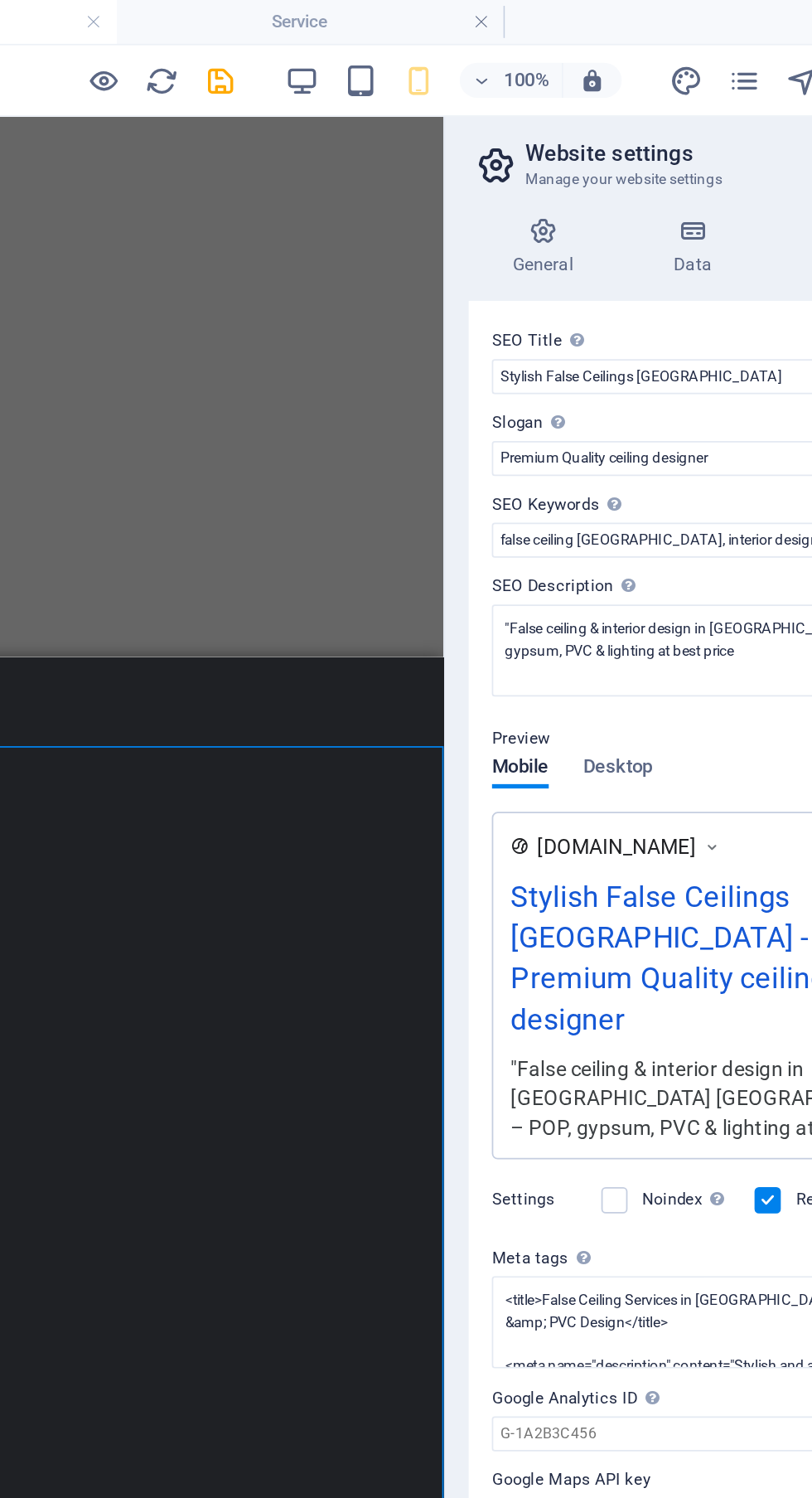
click at [0, 0] on icon "save" at bounding box center [0, 0] width 0 height 0
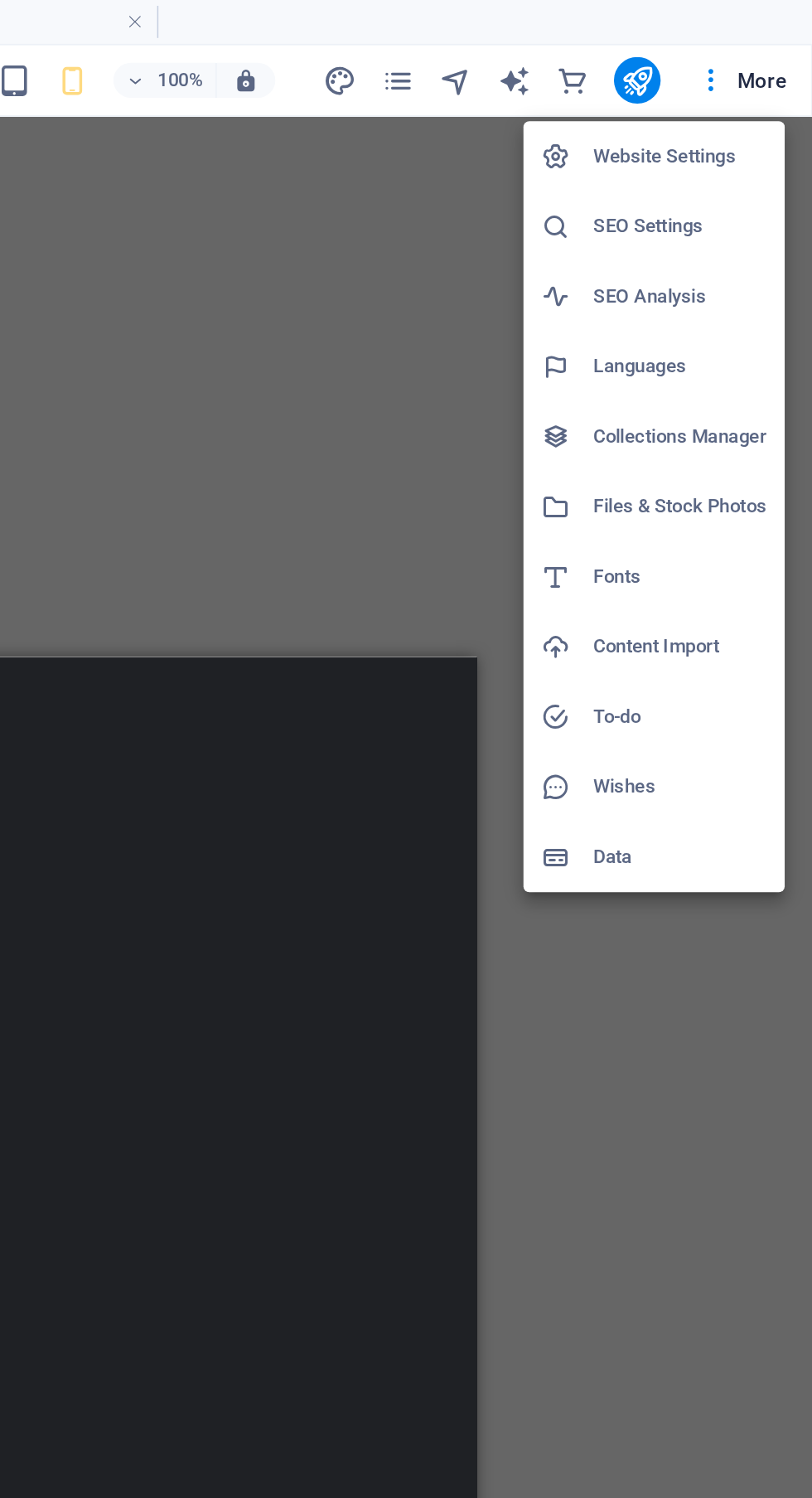
click at [758, 135] on h6 "SEO Settings" at bounding box center [737, 128] width 99 height 20
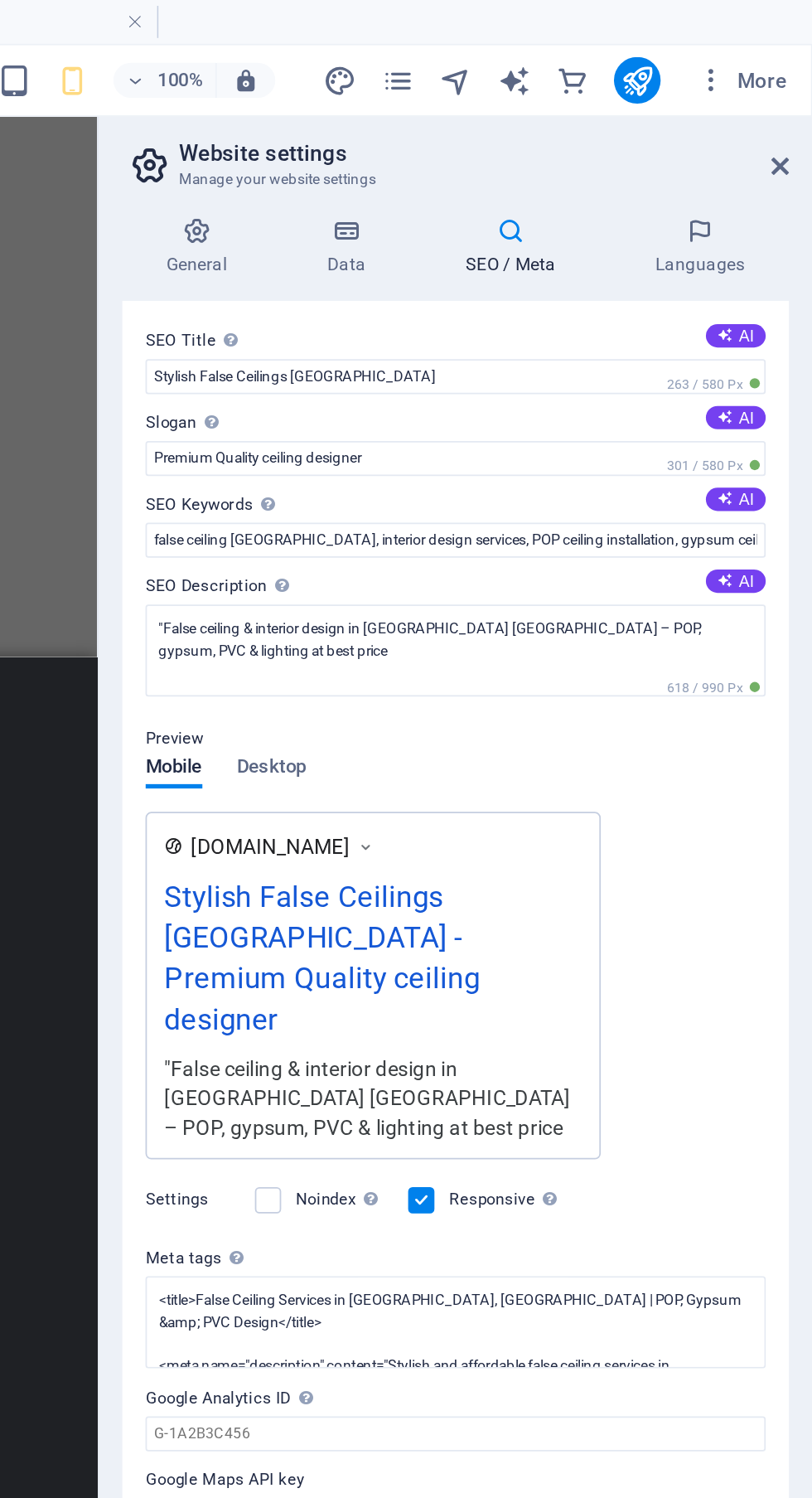
click at [720, 52] on icon "publish" at bounding box center [712, 45] width 19 height 19
